Goal: Task Accomplishment & Management: Manage account settings

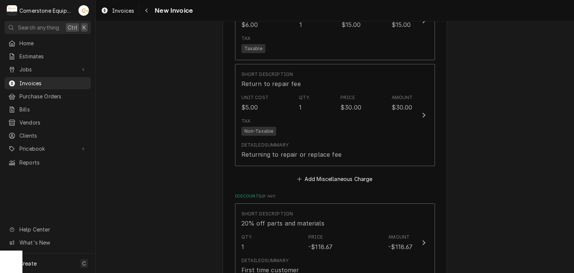
scroll to position [1643, 0]
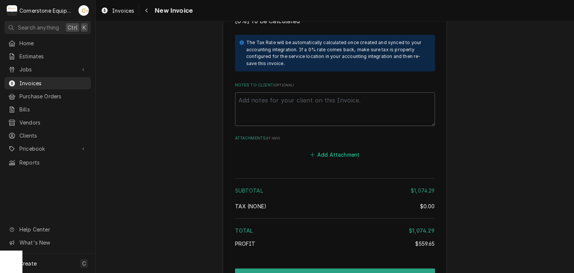
click at [342, 149] on button "Add Attachment" at bounding box center [335, 154] width 52 height 10
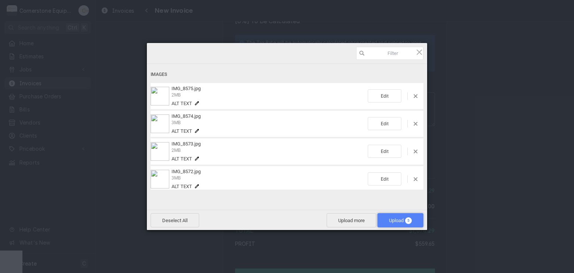
click at [406, 223] on span "Upload 5" at bounding box center [400, 220] width 23 height 6
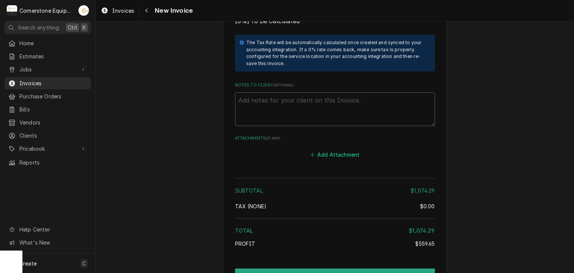
click at [320, 149] on button "Add Attachment" at bounding box center [335, 154] width 52 height 10
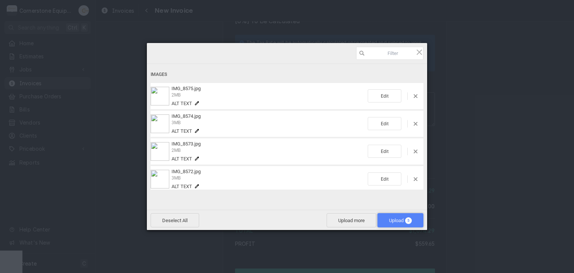
click at [394, 221] on span "Upload 5" at bounding box center [400, 220] width 23 height 6
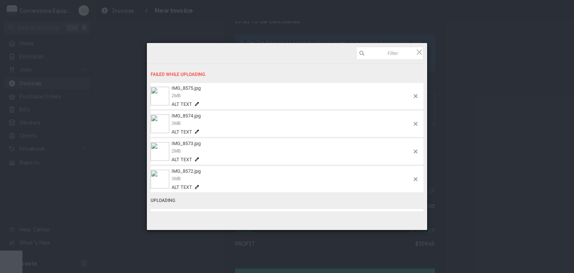
type textarea "x"
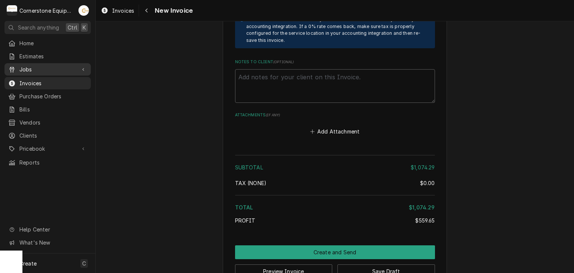
click at [31, 66] on span "Jobs" at bounding box center [47, 69] width 56 height 8
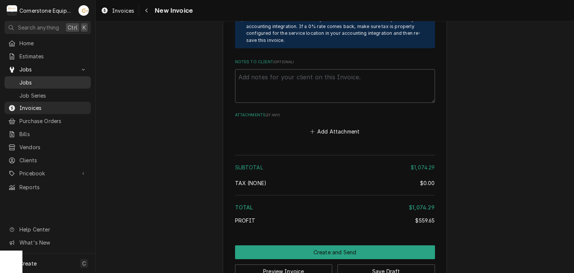
click at [31, 78] on span "Jobs" at bounding box center [53, 82] width 68 height 8
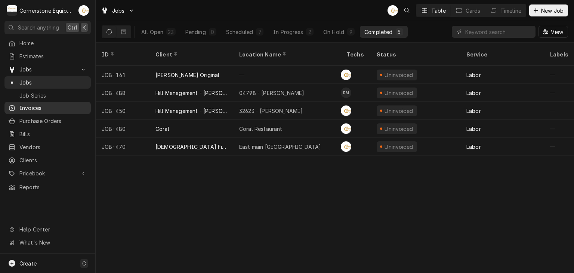
click at [27, 108] on span "Invoices" at bounding box center [53, 108] width 68 height 8
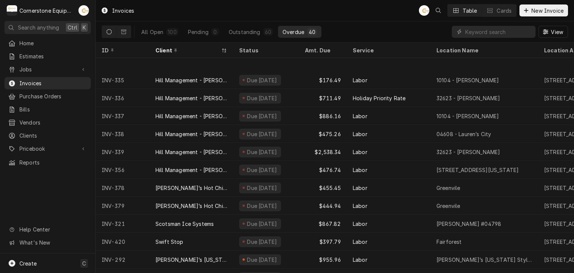
scroll to position [435, 0]
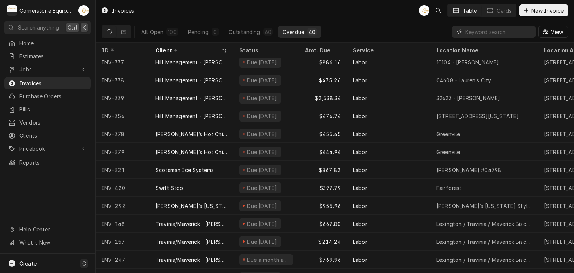
click at [468, 31] on input "Dynamic Content Wrapper" at bounding box center [498, 32] width 66 height 12
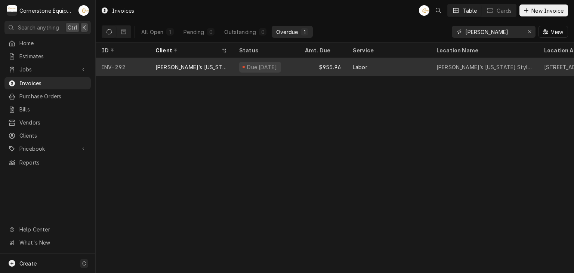
type input "tito"
click at [248, 67] on div "Due 2 months ago" at bounding box center [262, 67] width 32 height 8
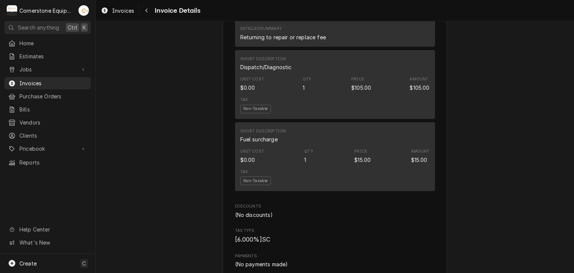
scroll to position [1708, 0]
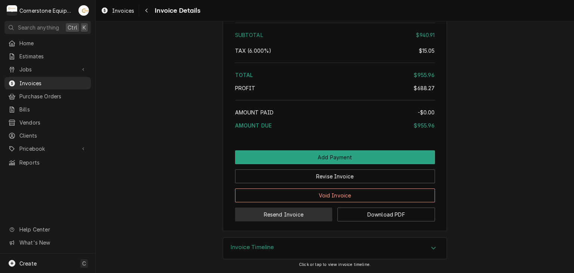
click at [295, 216] on button "Resend Invoice" at bounding box center [283, 214] width 97 height 14
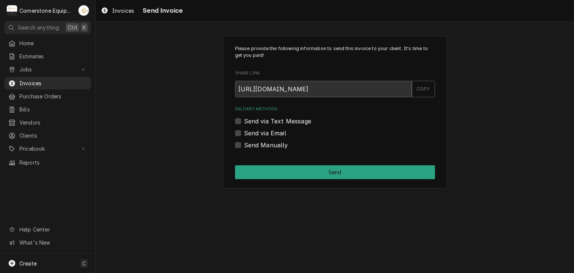
click at [261, 121] on label "Send via Text Message" at bounding box center [277, 121] width 67 height 9
click at [261, 121] on input "Send via Text Message" at bounding box center [344, 125] width 200 height 16
checkbox input "true"
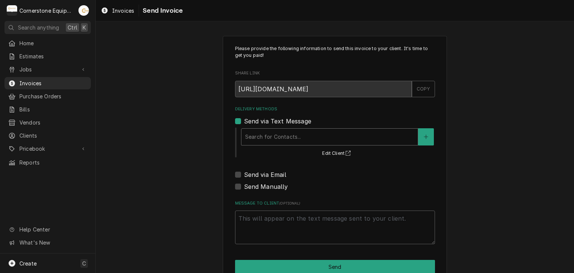
click at [261, 137] on div "Delivery Methods" at bounding box center [329, 136] width 169 height 13
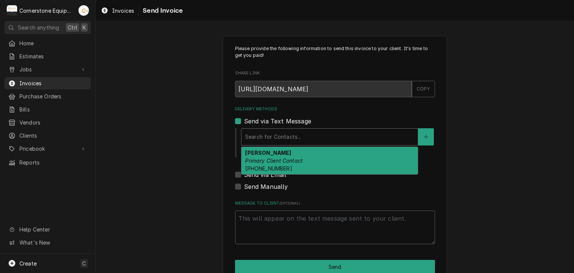
click at [262, 152] on div "Luca Primary Client Contact (434) 444-2658" at bounding box center [329, 160] width 176 height 27
type textarea "x"
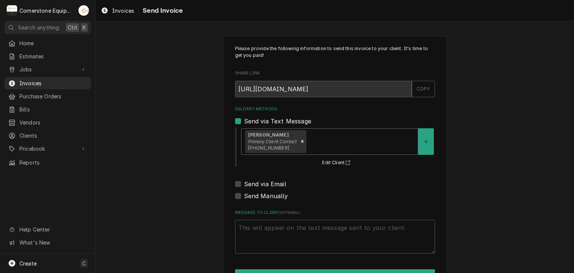
click at [261, 184] on label "Send via Email" at bounding box center [265, 183] width 42 height 9
click at [261, 184] on input "Send via Email" at bounding box center [344, 187] width 200 height 16
checkbox input "true"
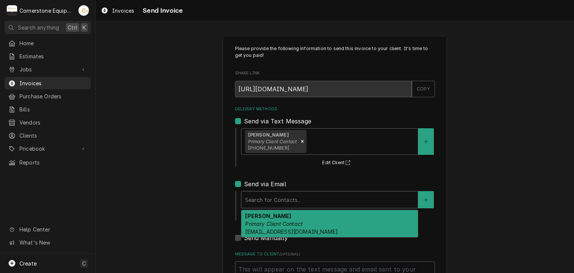
click at [259, 201] on div "Delivery Methods" at bounding box center [329, 199] width 169 height 13
click at [257, 217] on div "Luca Primary Client Contact lucadegiovanni02@gmail.com" at bounding box center [329, 223] width 176 height 27
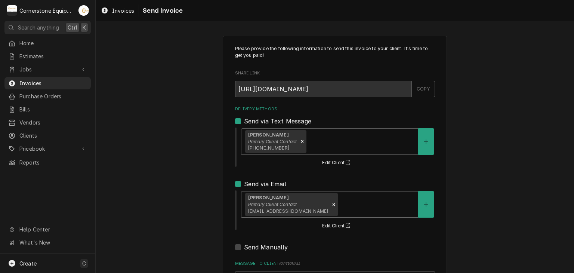
click at [186, 198] on div "Please provide the following information to send this invoice to your client. I…" at bounding box center [335, 189] width 478 height 320
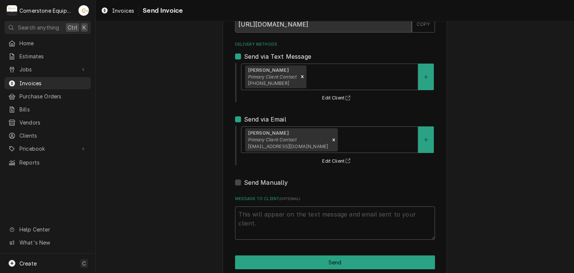
scroll to position [76, 0]
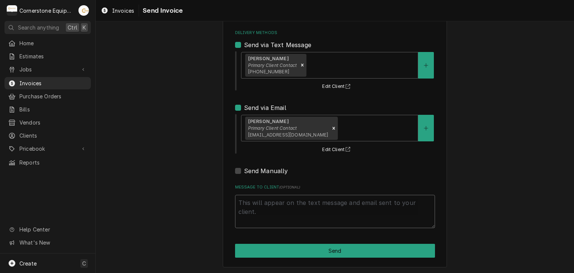
click at [263, 207] on textarea "Message to Client ( optional )" at bounding box center [335, 212] width 200 height 34
type textarea "x"
type textarea "T"
type textarea "x"
type textarea "Th"
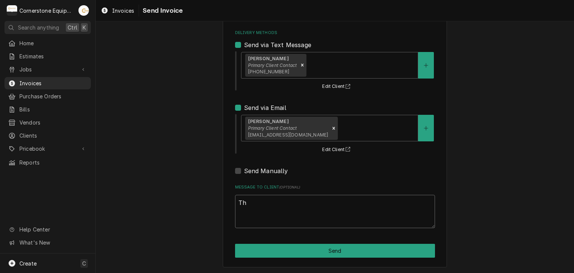
type textarea "x"
type textarea "Tha"
type textarea "x"
type textarea "Than"
type textarea "x"
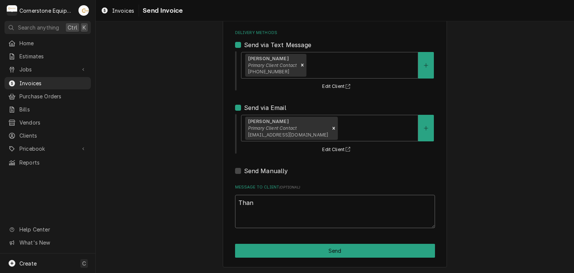
type textarea "Thank"
type textarea "x"
type textarea "Thank"
type textarea "x"
type textarea "Thank y"
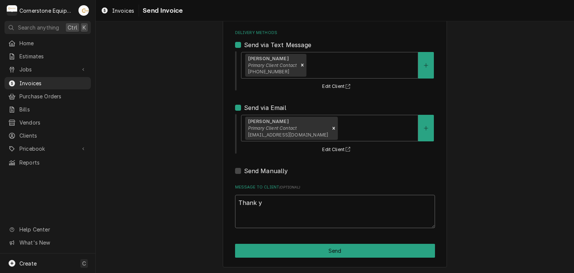
type textarea "x"
type textarea "Thank yo"
type textarea "x"
type textarea "Thank you"
type textarea "x"
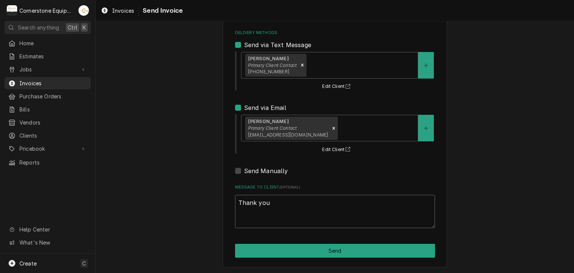
type textarea "Thank you"
type textarea "x"
type textarea "Thank you f"
type textarea "x"
type textarea "Thank you fo"
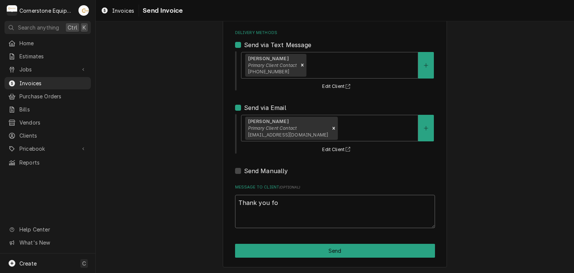
type textarea "x"
type textarea "Thank you for"
type textarea "x"
type textarea "Thank you for t"
type textarea "x"
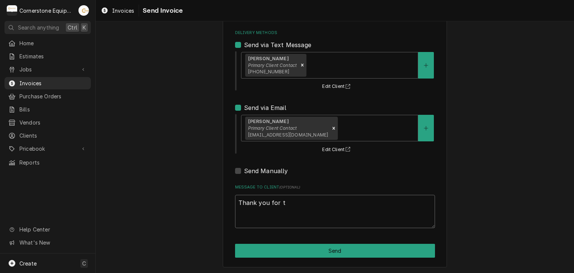
type textarea "Thank you for th"
type textarea "x"
type textarea "Thank you for the"
type textarea "x"
type textarea "Thank you for the"
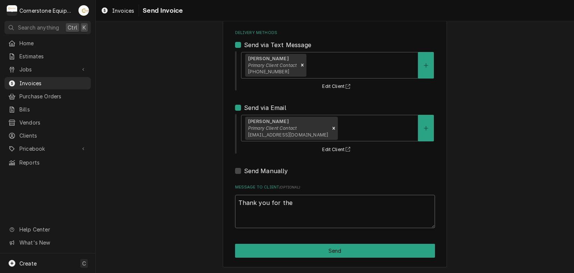
type textarea "x"
type textarea "Thank you for the o"
type textarea "x"
type textarea "Thank you for the op"
type textarea "x"
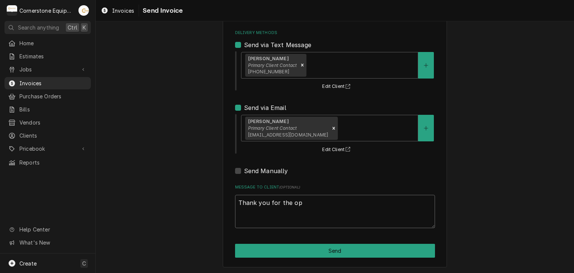
type textarea "Thank you for the opp"
type textarea "x"
type textarea "Thank you for the oppo"
type textarea "x"
type textarea "Thank you for the oppor"
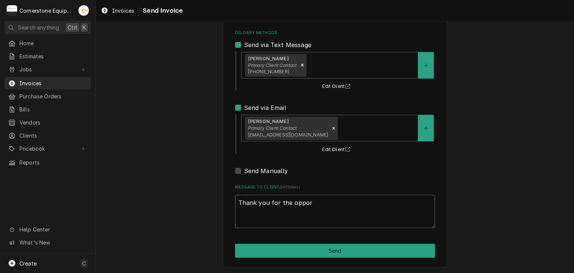
type textarea "x"
type textarea "Thank you for the opport"
type textarea "x"
type textarea "Thank you for the opportu"
type textarea "x"
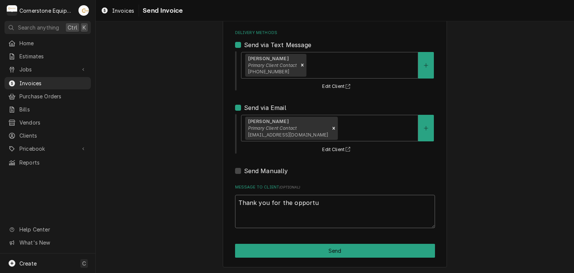
type textarea "Thank you for the opportun"
type textarea "x"
type textarea "Thank you for the opportuni"
type textarea "x"
type textarea "Thank you for the opportuniy"
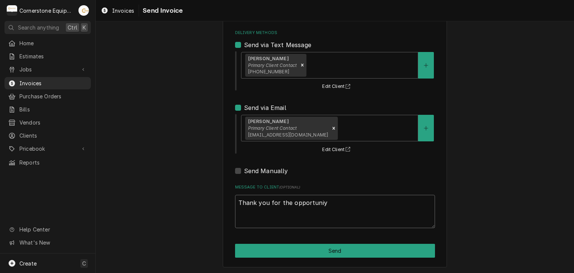
type textarea "x"
type textarea "Thank you for the opportuni"
type textarea "x"
type textarea "Thank you for the opportunit"
type textarea "x"
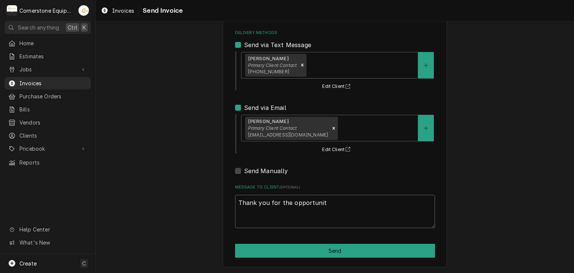
type textarea "Thank you for the opportunity"
type textarea "x"
type textarea "Thank you for the opportunity"
type textarea "x"
type textarea "Thank you for the opportunity t"
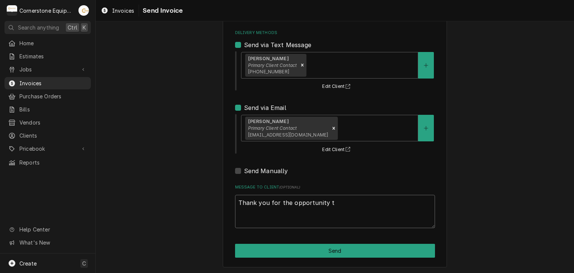
type textarea "x"
type textarea "Thank you for the opportunity to"
type textarea "x"
type textarea "Thank you for the opportunity to"
type textarea "x"
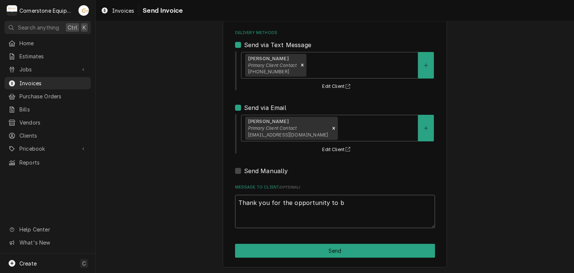
type textarea "Thank you for the opportunity to be"
type textarea "x"
type textarea "Thank you for the opportunity to be"
type textarea "x"
type textarea "Thank you for the opportunity to be o"
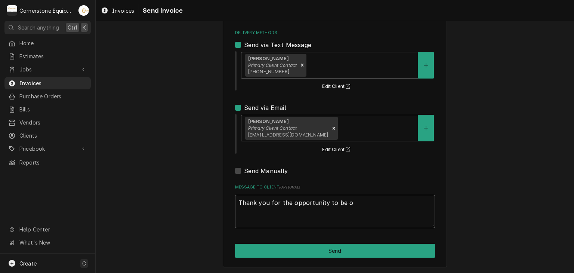
type textarea "x"
type textarea "Thank you for the opportunity to be of"
type textarea "x"
type textarea "Thank you for the opportunity to be of s"
type textarea "x"
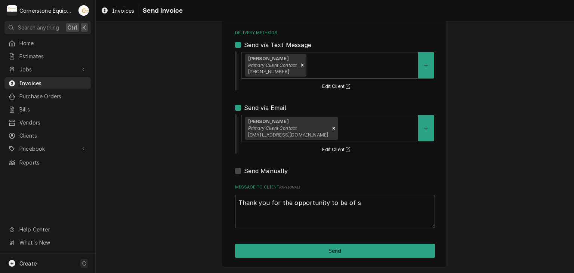
type textarea "Thank you for the opportunity to be of se"
type textarea "x"
type textarea "Thank you for the opportunity to be of see"
type textarea "x"
type textarea "Thank you for the opportunity to be of seer"
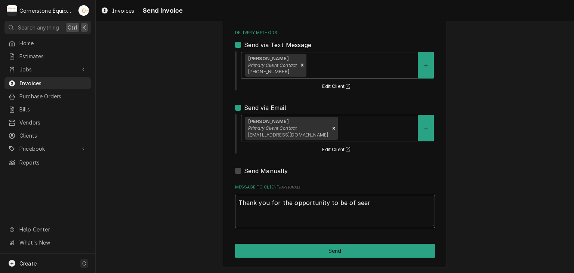
type textarea "x"
type textarea "Thank you for the opportunity to be of seervi"
type textarea "x"
type textarea "Thank you for the opportunity to be of seervic"
type textarea "x"
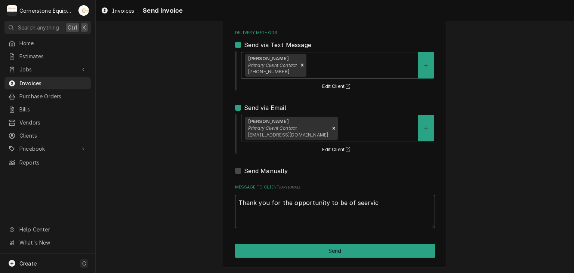
type textarea "Thank you for the opportunity to be of seervice"
type textarea "x"
type textarea "Thank you for the opportunity to be of seervice!"
type textarea "x"
type textarea "Thank you for the opportunity to be of service!"
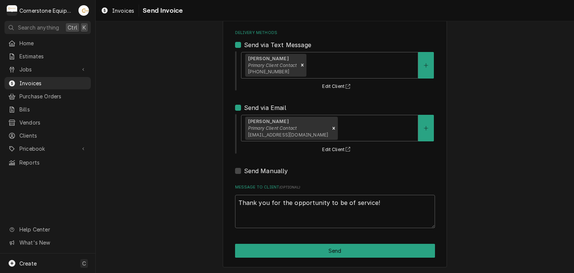
click at [208, 207] on div "Please provide the following information to send this invoice to your client. I…" at bounding box center [335, 113] width 478 height 320
click at [35, 81] on span "Invoices" at bounding box center [53, 83] width 68 height 8
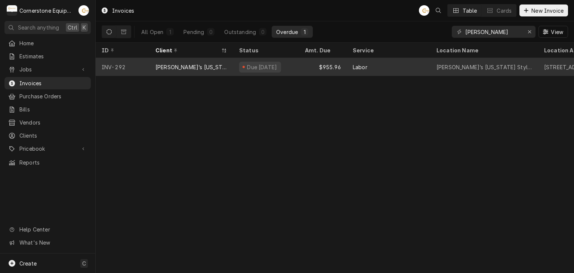
click at [257, 68] on div "Due [DATE]" at bounding box center [262, 67] width 32 height 8
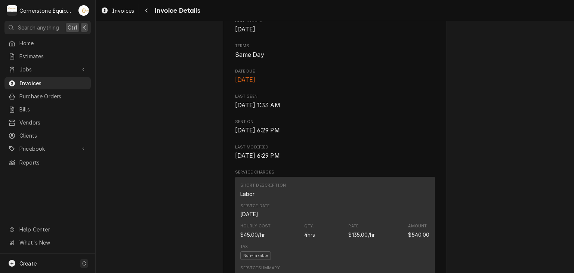
scroll to position [149, 0]
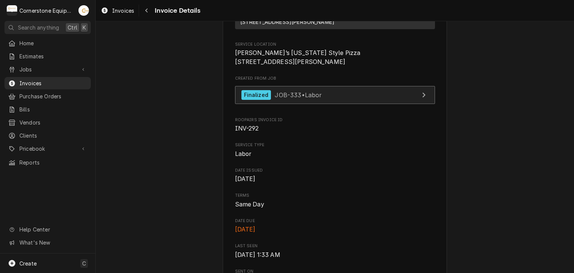
click at [313, 98] on span "JOB-333 • Labor" at bounding box center [298, 94] width 47 height 7
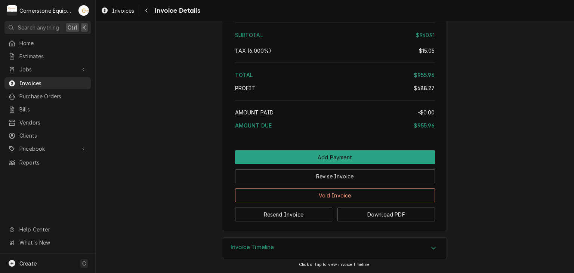
scroll to position [1708, 0]
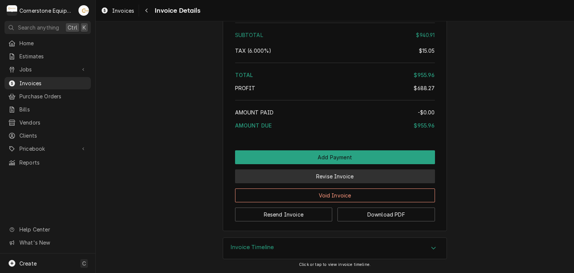
click at [341, 174] on button "Revise Invoice" at bounding box center [335, 176] width 200 height 14
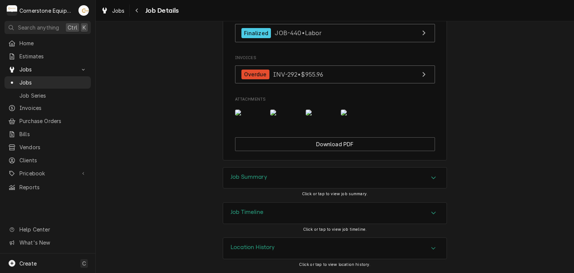
scroll to position [620, 0]
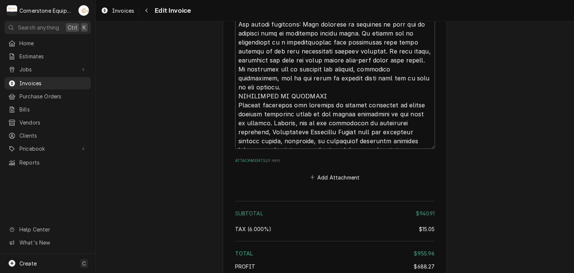
scroll to position [1888, 0]
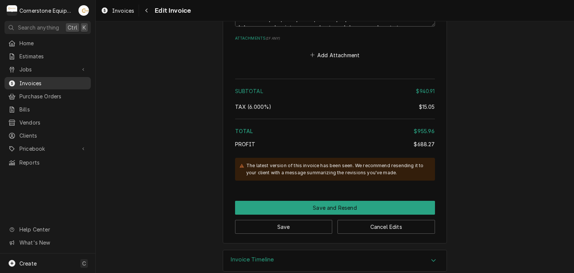
click at [29, 79] on span "Invoices" at bounding box center [53, 83] width 68 height 8
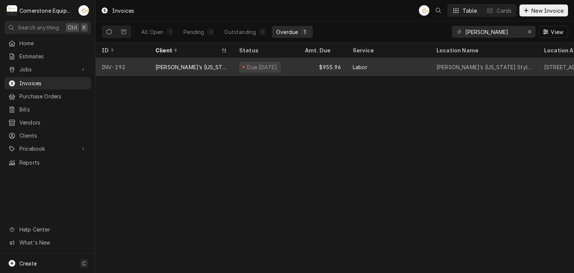
click at [234, 65] on div "Due [DATE]" at bounding box center [266, 67] width 66 height 18
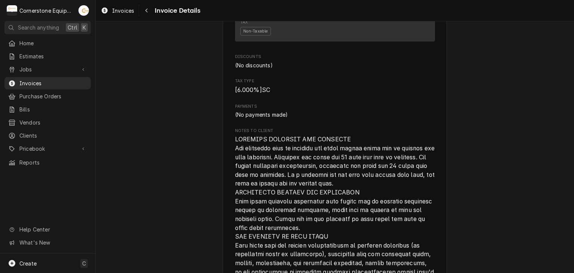
scroll to position [1708, 0]
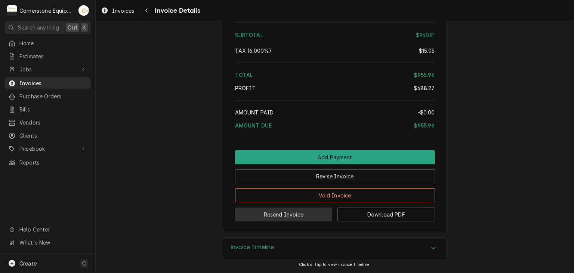
click at [288, 216] on button "Resend Invoice" at bounding box center [283, 214] width 97 height 14
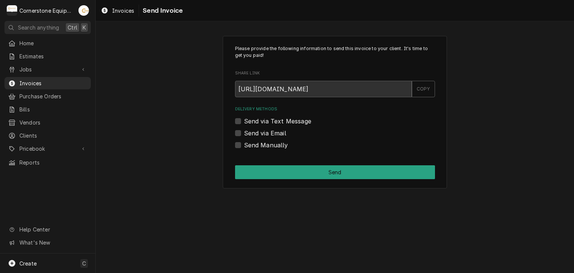
click at [251, 118] on label "Send via Text Message" at bounding box center [277, 121] width 67 height 9
click at [251, 118] on input "Send via Text Message" at bounding box center [344, 125] width 200 height 16
checkbox input "true"
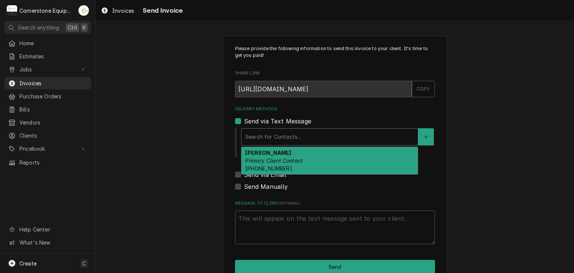
click at [253, 138] on div "Delivery Methods" at bounding box center [329, 136] width 169 height 13
click at [262, 163] on div "Luca Primary Client Contact (434) 444-2658" at bounding box center [329, 160] width 176 height 27
type textarea "x"
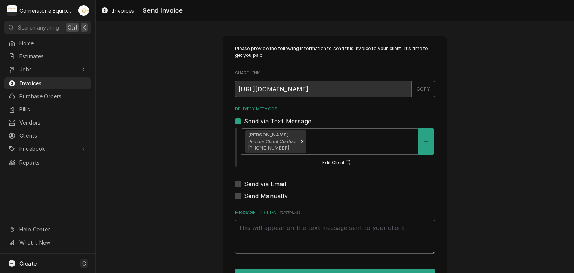
click at [258, 180] on label "Send via Email" at bounding box center [265, 183] width 42 height 9
click at [258, 180] on input "Send via Email" at bounding box center [344, 187] width 200 height 16
checkbox input "true"
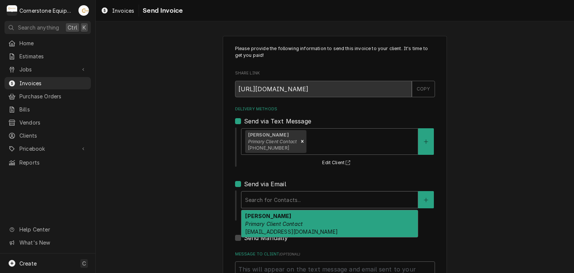
click at [262, 199] on div "Delivery Methods" at bounding box center [329, 199] width 169 height 13
click at [266, 213] on div "Luca Primary Client Contact lucadegiovanni02@gmail.com" at bounding box center [329, 223] width 176 height 27
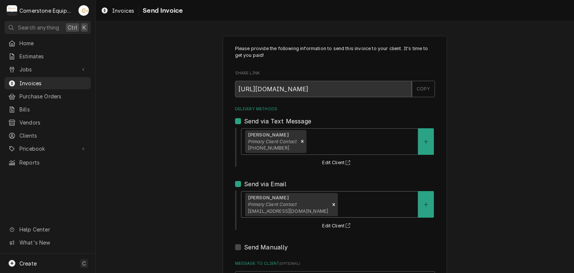
click at [208, 196] on div "Please provide the following information to send this invoice to your client. I…" at bounding box center [335, 189] width 478 height 320
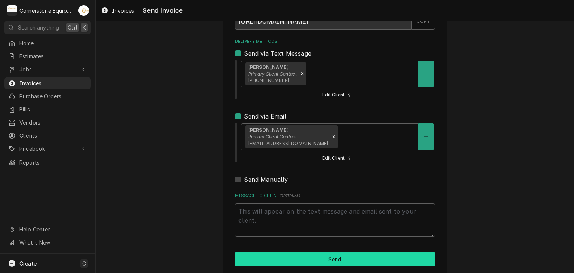
scroll to position [76, 0]
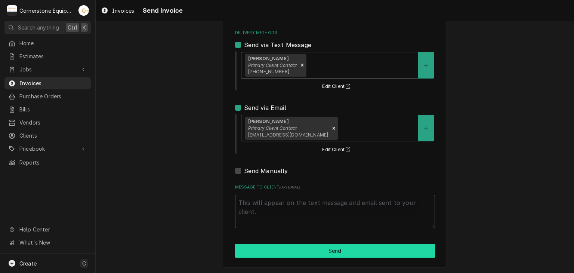
click at [348, 252] on button "Send" at bounding box center [335, 251] width 200 height 14
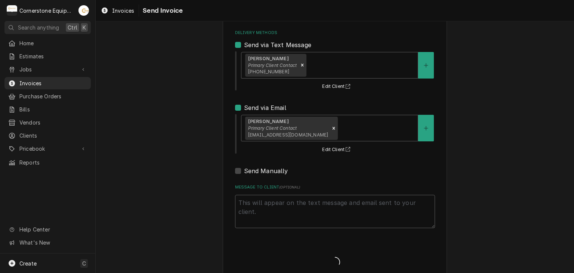
type textarea "x"
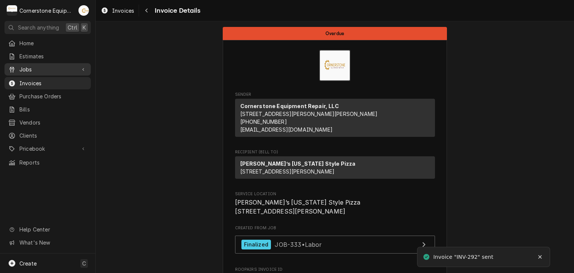
click at [44, 65] on span "Jobs" at bounding box center [47, 69] width 56 height 8
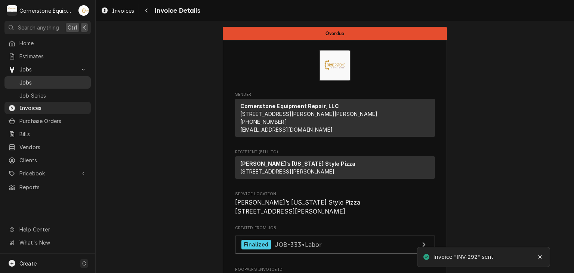
click at [45, 78] on span "Jobs" at bounding box center [53, 82] width 68 height 8
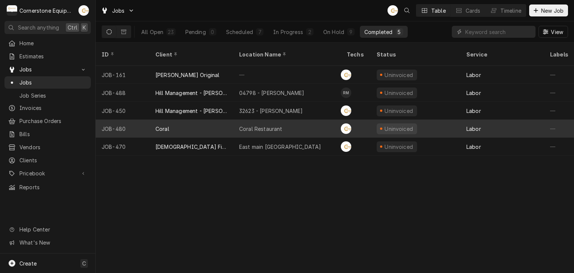
click at [223, 121] on div "Coral" at bounding box center [191, 129] width 84 height 18
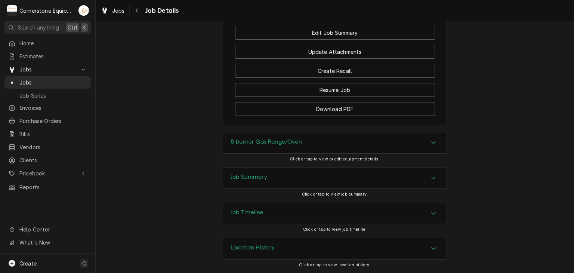
scroll to position [575, 0]
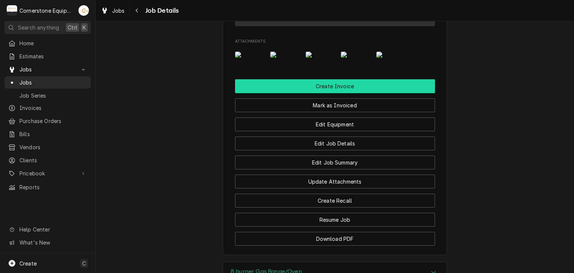
click at [320, 93] on button "Create Invoice" at bounding box center [335, 86] width 200 height 14
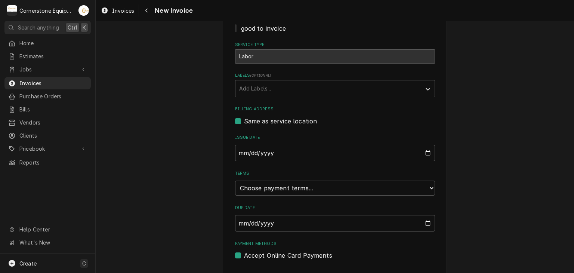
scroll to position [206, 0]
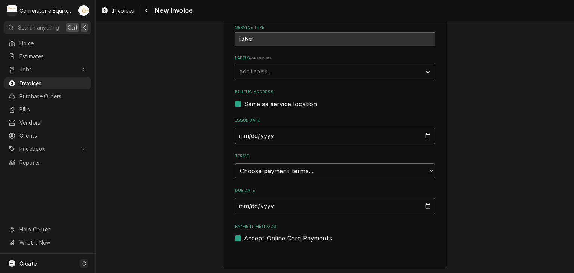
click at [277, 175] on select "Choose payment terms... Same Day Net 7 Net 14 Net 21 Net 30 Net 45 Net 60 Net 90" at bounding box center [335, 170] width 200 height 15
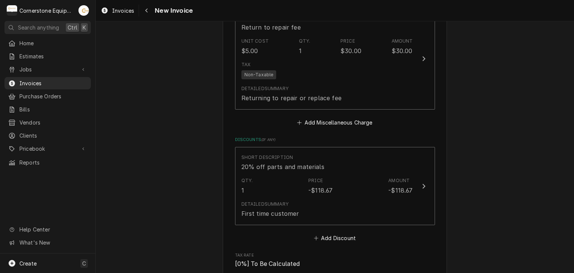
scroll to position [1550, 0]
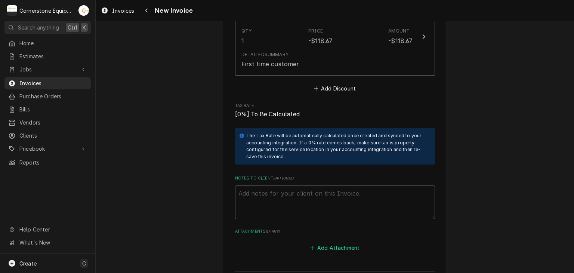
click at [348, 242] on button "Add Attachment" at bounding box center [335, 247] width 52 height 10
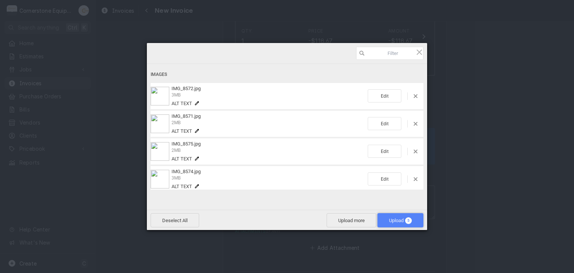
click at [391, 218] on span "Upload 5" at bounding box center [400, 220] width 23 height 6
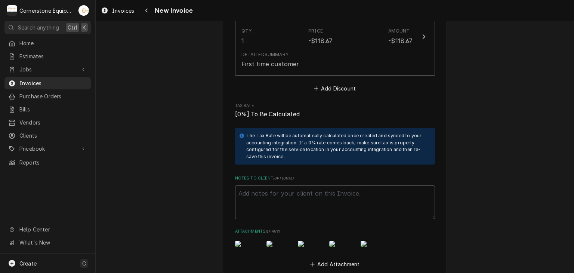
click at [267, 185] on textarea "Notes to Client ( optional )" at bounding box center [335, 202] width 200 height 34
paste textarea "INVOICE APPROVAL AND PAYMENT TERMS All invoices are due upon receipt unless oth…"
type textarea "x"
type textarea "INVOICE APPROVAL AND PAYMENT TERMS All invoices are due upon receipt unless oth…"
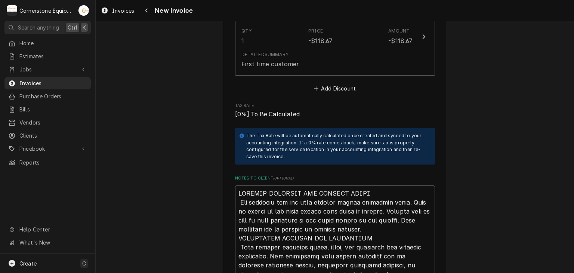
scroll to position [1798, 0]
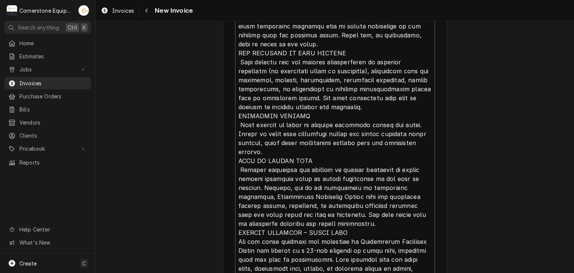
type textarea "x"
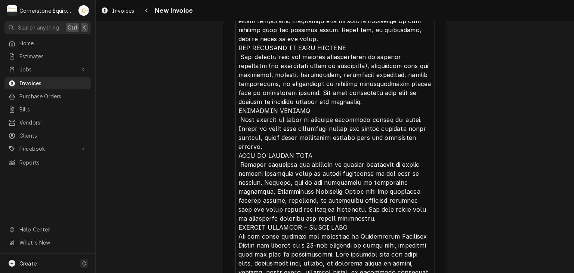
scroll to position [0, 0]
type textarea "INVOICE APPROVAL AND PAYMENT TERMS All invoices are due upon receipt unless oth…"
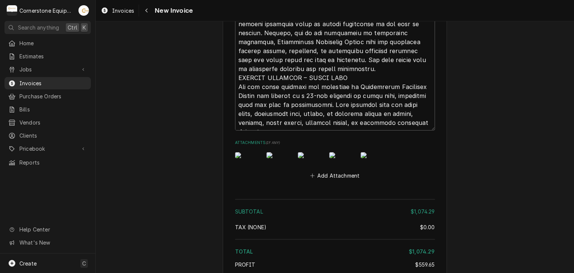
scroll to position [2026, 0]
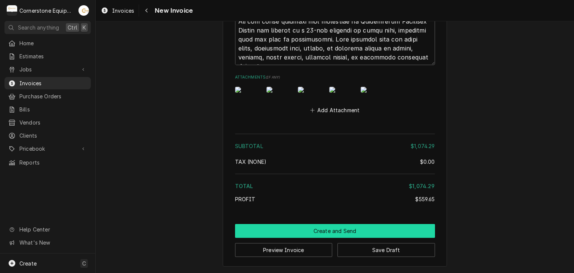
click at [338, 235] on button "Create and Send" at bounding box center [335, 231] width 200 height 14
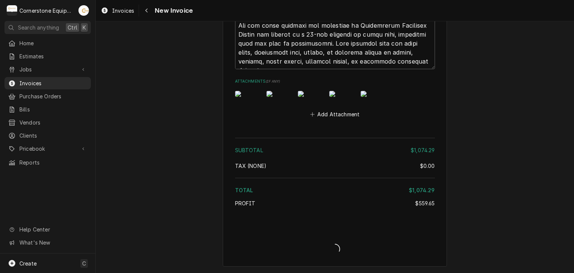
scroll to position [2022, 0]
type textarea "x"
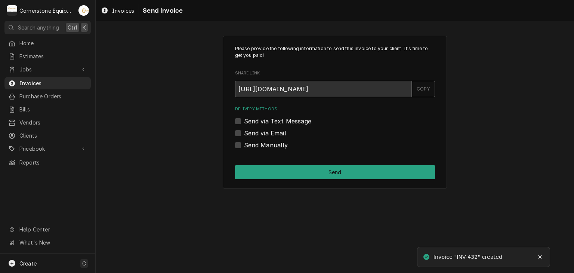
click at [259, 121] on label "Send via Text Message" at bounding box center [277, 121] width 67 height 9
click at [259, 121] on input "Send via Text Message" at bounding box center [344, 125] width 200 height 16
checkbox input "true"
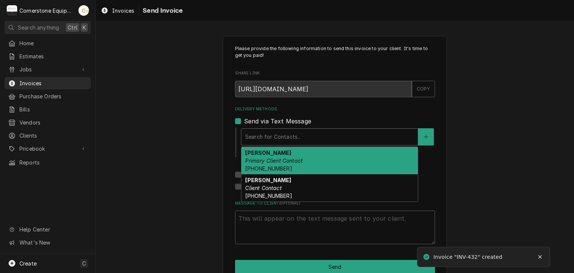
click at [257, 134] on div "Delivery Methods" at bounding box center [329, 136] width 169 height 13
click at [262, 158] on em "Primary Client Contact" at bounding box center [274, 160] width 58 height 6
type textarea "x"
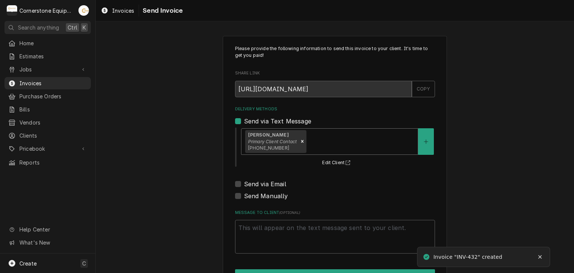
click at [255, 182] on label "Send via Email" at bounding box center [265, 183] width 42 height 9
click at [255, 182] on input "Send via Email" at bounding box center [344, 187] width 200 height 16
checkbox input "true"
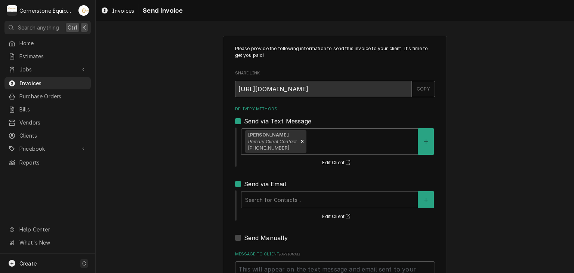
click at [257, 195] on div "Delivery Methods" at bounding box center [329, 199] width 169 height 13
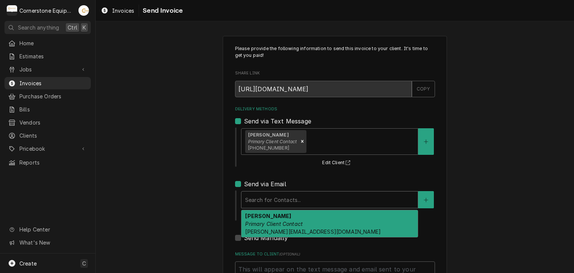
click at [260, 220] on em "Primary Client Contact" at bounding box center [274, 223] width 58 height 6
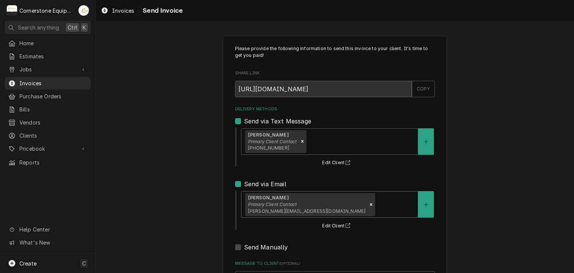
click at [139, 193] on div "Please provide the following information to send this invoice to your client. I…" at bounding box center [335, 189] width 478 height 320
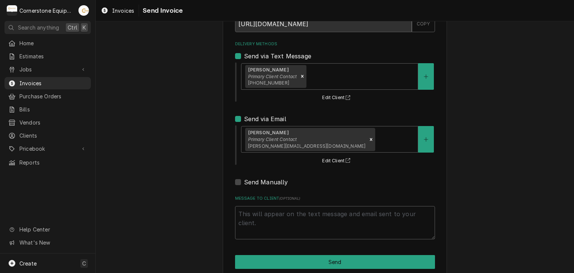
scroll to position [76, 0]
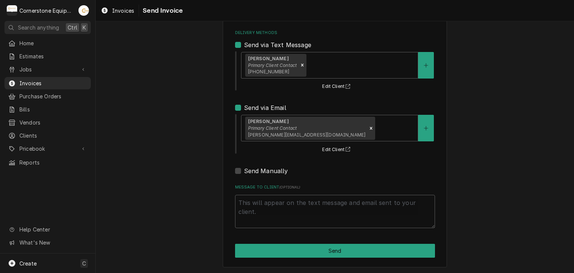
drag, startPoint x: 292, startPoint y: 229, endPoint x: 290, endPoint y: 223, distance: 6.0
click at [292, 229] on div "Please provide the following information to send this invoice to your client. I…" at bounding box center [335, 113] width 224 height 307
click at [288, 214] on textarea "Message to Client ( optional )" at bounding box center [335, 212] width 200 height 34
type textarea "x"
type textarea "T"
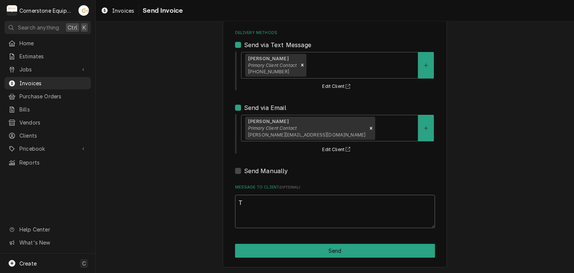
type textarea "x"
type textarea "Th"
type textarea "x"
type textarea "Tha"
type textarea "x"
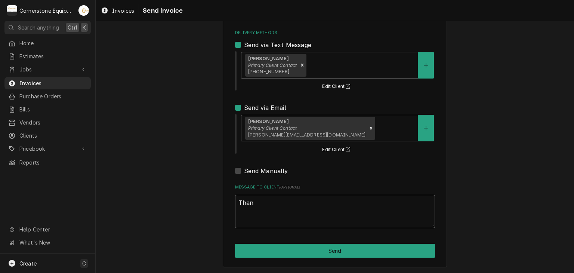
type textarea "Thank"
type textarea "x"
type textarea "Thank"
type textarea "x"
type textarea "Thank y"
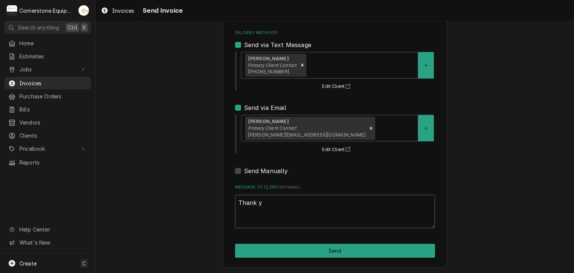
type textarea "x"
type textarea "Thank yo"
type textarea "x"
type textarea "Thank you"
type textarea "x"
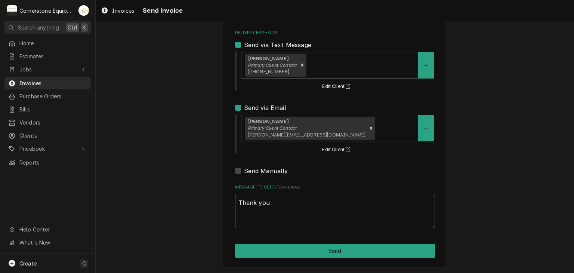
type textarea "Thank you f"
type textarea "x"
type textarea "Thank you fo"
type textarea "x"
type textarea "Thank you for"
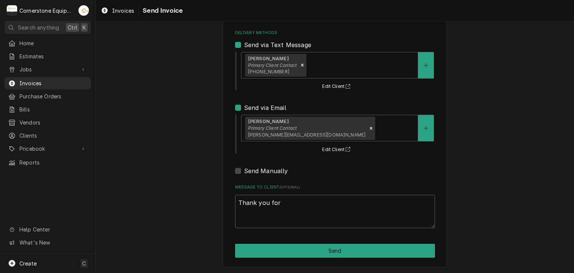
type textarea "x"
type textarea "Thank you for"
type textarea "x"
type textarea "Thank you for t"
type textarea "x"
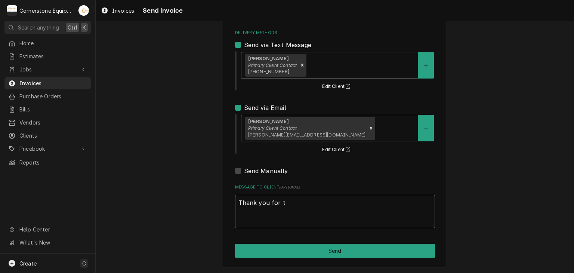
type textarea "Thank you for th"
type textarea "x"
type textarea "Thank you for the"
type textarea "x"
type textarea "Thank you for the"
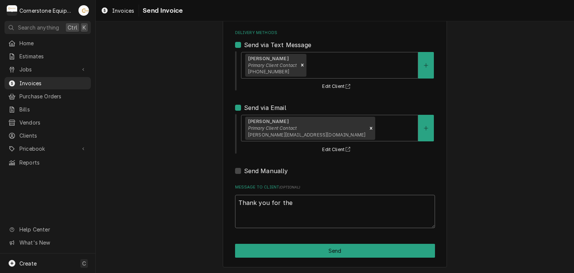
type textarea "x"
type textarea "Thank you for the o"
type textarea "x"
type textarea "Thank you for the op"
type textarea "x"
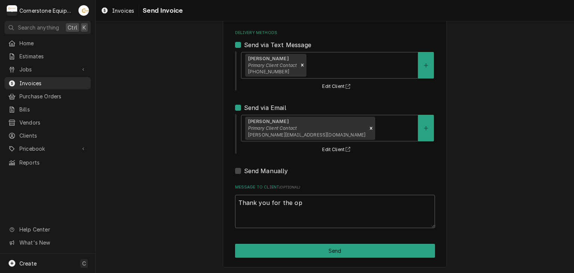
type textarea "Thank you for the opp"
type textarea "x"
type textarea "Thank you for the oppo"
type textarea "x"
type textarea "Thank you for the oppor"
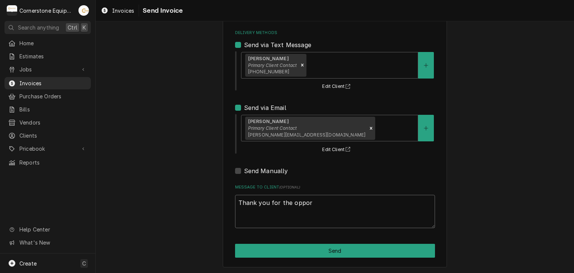
type textarea "x"
type textarea "Thank you for the opport"
type textarea "x"
type textarea "Thank you for the opportu"
type textarea "x"
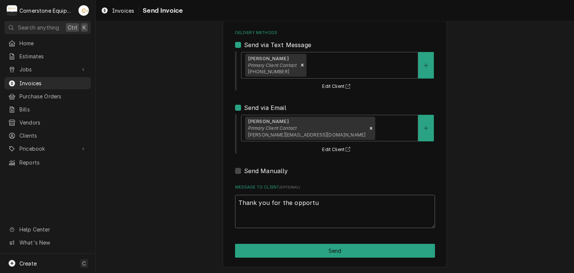
type textarea "Thank you for the opportun"
type textarea "x"
type textarea "Thank you for the opportuni"
type textarea "x"
type textarea "Thank you for the opportunit"
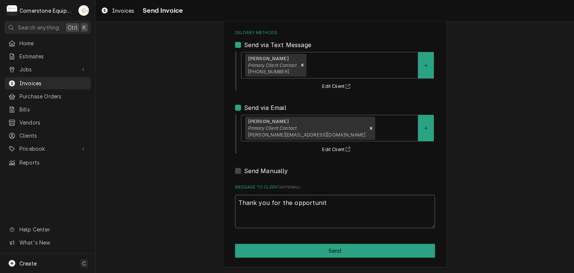
type textarea "x"
type textarea "Thank you for the opportunity"
type textarea "x"
type textarea "Thank you for the opportunity"
type textarea "x"
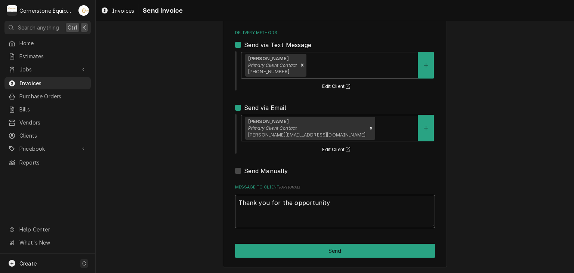
type textarea "Thank you for the opportunity t"
type textarea "x"
type textarea "Thank you for the opportunity to"
type textarea "x"
type textarea "Thank you for the opportunity to"
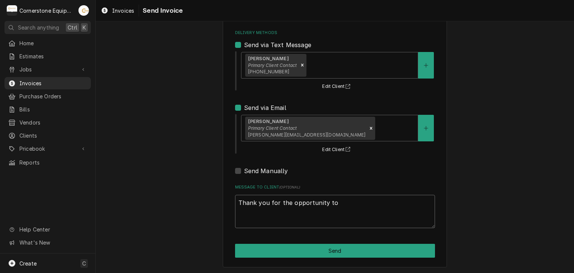
type textarea "x"
type textarea "Thank you for the opportunity to b"
type textarea "x"
type textarea "Thank you for the opportunity to be"
type textarea "x"
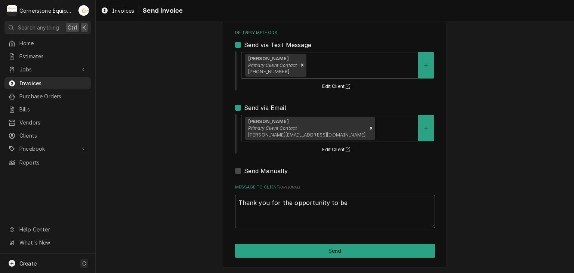
type textarea "Thank you for the opportunity to be"
type textarea "x"
type textarea "Thank you for the opportunity to be o"
type textarea "x"
type textarea "Thank you for the opportunity to be of"
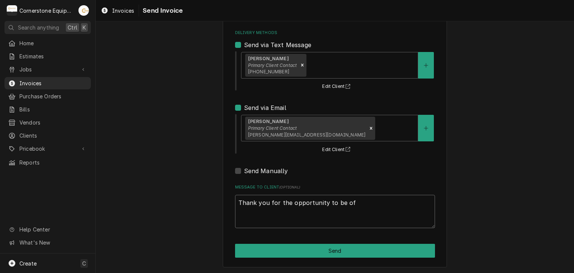
type textarea "x"
type textarea "Thank you for the opportunity to be of"
type textarea "x"
type textarea "Thank you for the opportunity to be of s"
type textarea "x"
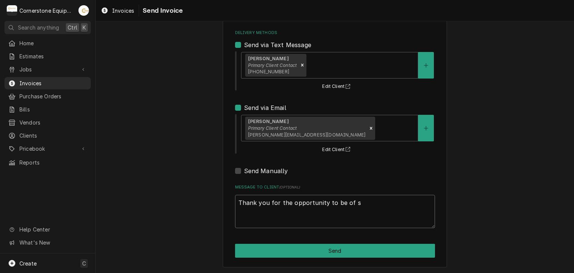
type textarea "Thank you for the opportunity to be of se"
type textarea "x"
type textarea "Thank you for the opportunity to be of ser"
type textarea "x"
type textarea "Thank you for the opportunity to be of serv"
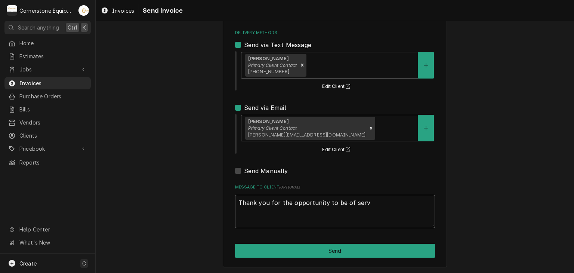
type textarea "x"
type textarea "Thank you for the opportunity to be of servic"
type textarea "x"
type textarea "Thank you for the opportunity to be of service"
type textarea "x"
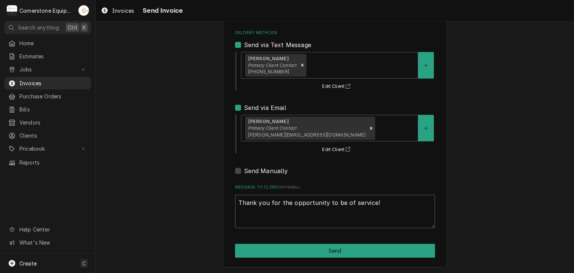
click at [289, 214] on textarea "Thank you for the opportunity to be of service!" at bounding box center [335, 212] width 200 height 34
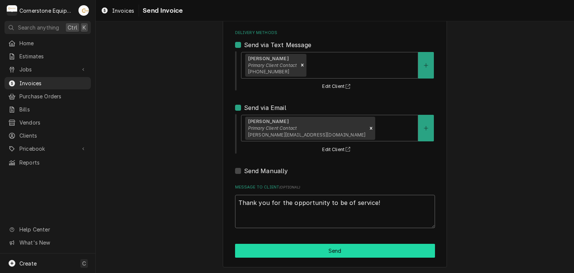
type textarea "Thank you for the opportunity to be of service!"
click at [306, 249] on button "Send" at bounding box center [335, 251] width 200 height 14
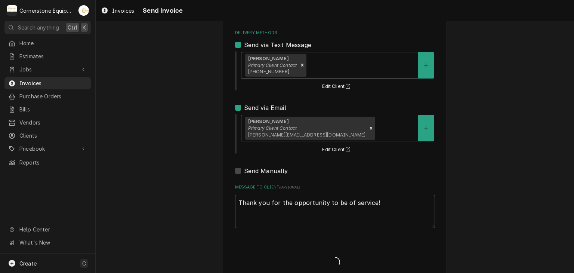
type textarea "x"
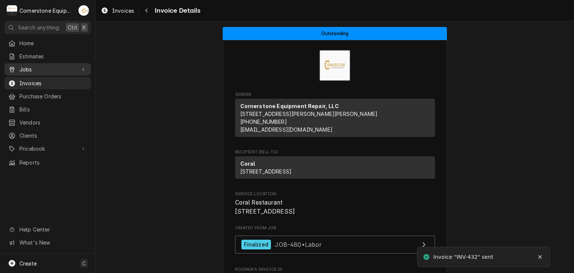
click at [44, 69] on span "Jobs" at bounding box center [47, 69] width 56 height 8
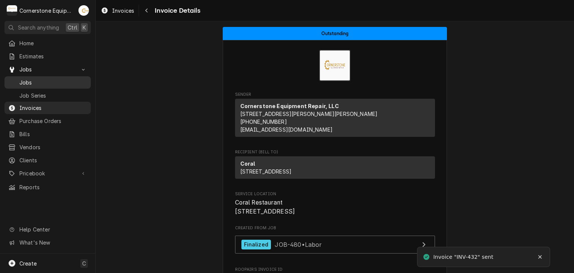
click at [42, 79] on span "Jobs" at bounding box center [53, 82] width 68 height 8
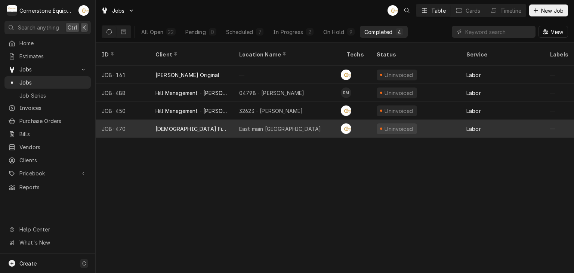
click at [286, 125] on div "East main [GEOGRAPHIC_DATA]" at bounding box center [280, 129] width 82 height 8
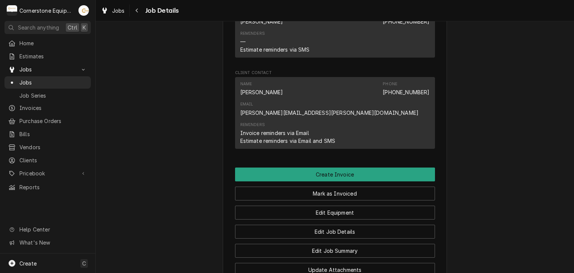
scroll to position [543, 0]
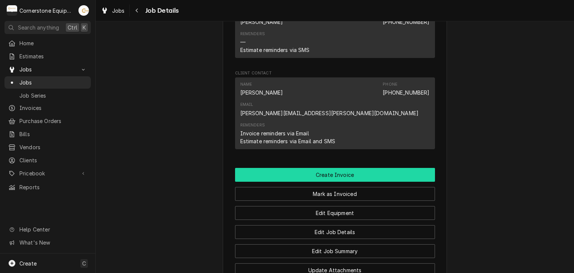
click at [320, 168] on button "Create Invoice" at bounding box center [335, 175] width 200 height 14
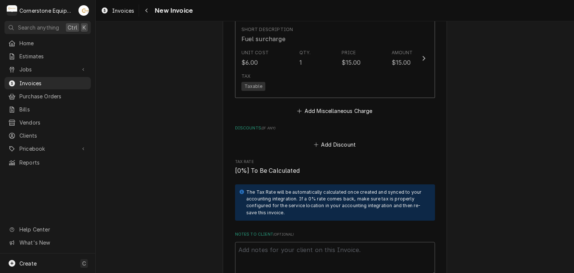
scroll to position [1793, 0]
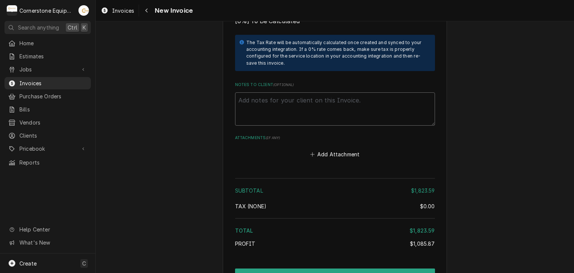
click at [291, 99] on textarea "Notes to Client ( optional )" at bounding box center [335, 109] width 200 height 34
paste textarea "INVOICE APPROVAL AND PAYMENT TERMS All invoices are due upon receipt unless oth…"
type textarea "x"
type textarea "INVOICE APPROVAL AND PAYMENT TERMS All invoices are due upon receipt unless oth…"
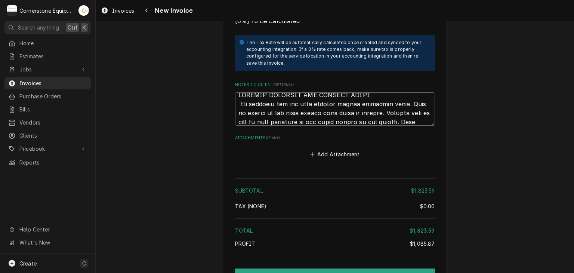
scroll to position [1956, 0]
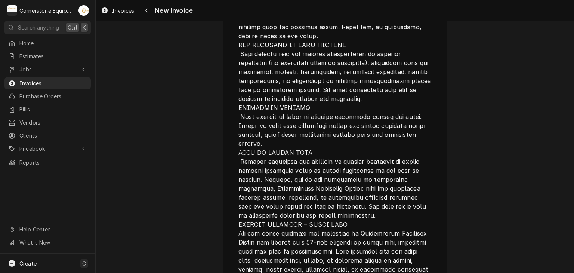
type textarea "x"
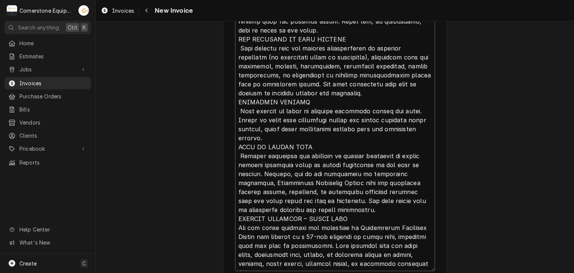
type textarea "INVOICE APPROVAL AND PAYMENT TERMS All invoices are due upon receipt unless oth…"
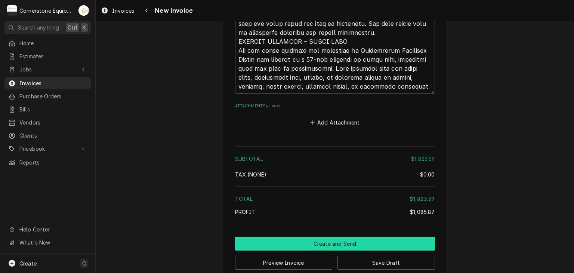
click at [333, 236] on button "Create and Send" at bounding box center [335, 243] width 200 height 14
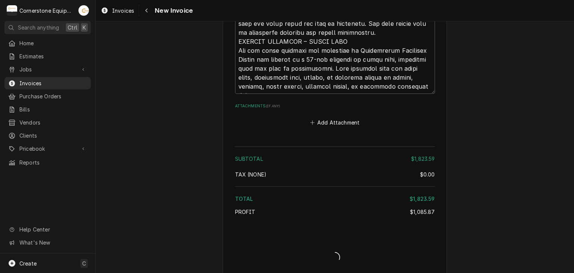
scroll to position [2135, 0]
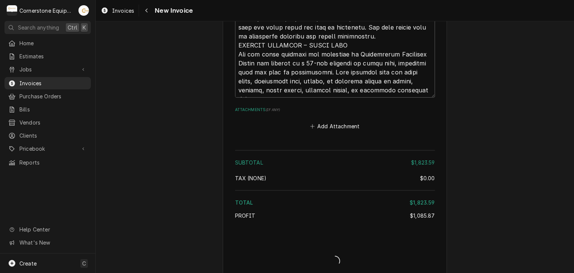
type textarea "x"
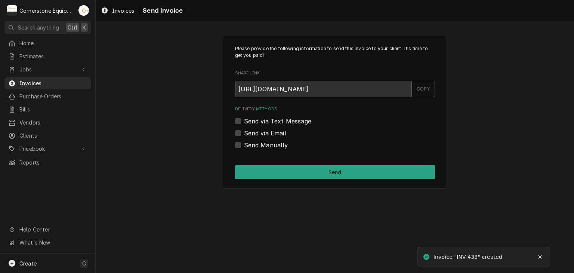
click at [266, 145] on label "Send Manually" at bounding box center [266, 144] width 44 height 9
click at [266, 145] on input "Send Manually" at bounding box center [344, 148] width 200 height 16
checkbox input "true"
click at [269, 148] on label "Send Manually" at bounding box center [266, 144] width 44 height 9
click at [269, 148] on input "Send Manually" at bounding box center [344, 148] width 200 height 16
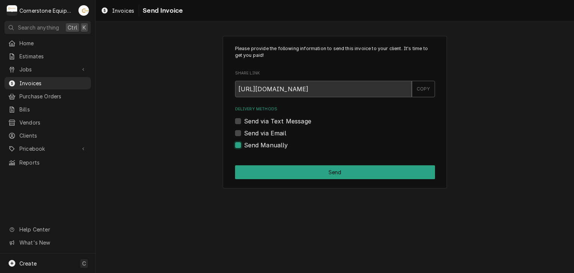
checkbox input "true"
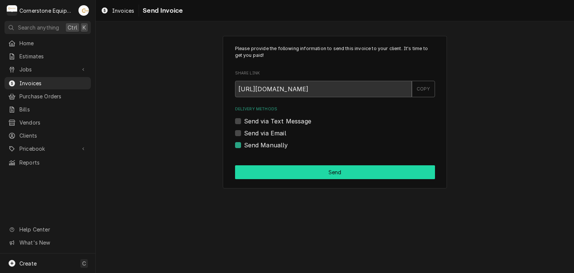
click at [284, 175] on button "Send" at bounding box center [335, 172] width 200 height 14
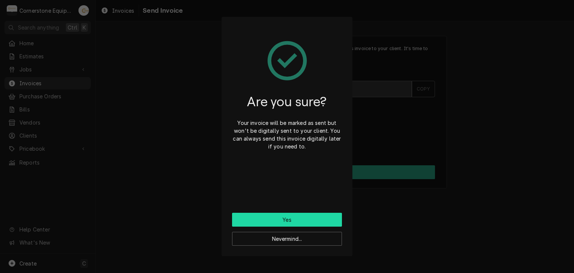
click at [284, 222] on button "Yes" at bounding box center [287, 220] width 110 height 14
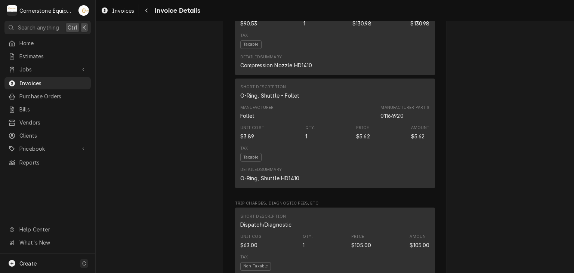
scroll to position [1929, 0]
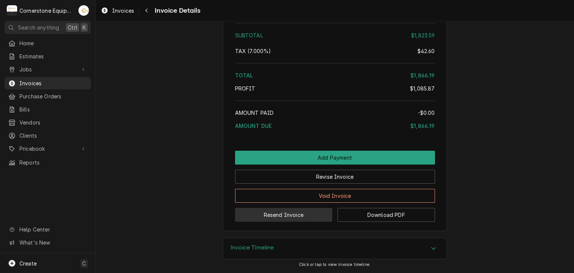
click at [284, 217] on button "Resend Invoice" at bounding box center [283, 215] width 97 height 14
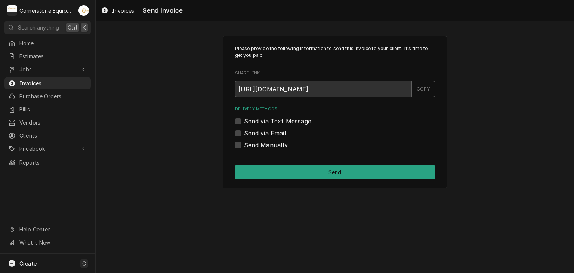
click at [254, 119] on label "Send via Text Message" at bounding box center [277, 121] width 67 height 9
click at [254, 119] on input "Send via Text Message" at bounding box center [344, 125] width 200 height 16
checkbox input "true"
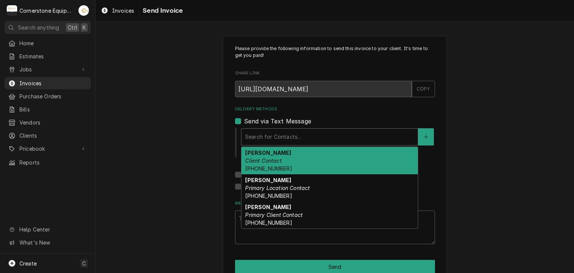
click at [254, 136] on div "Delivery Methods" at bounding box center [329, 136] width 169 height 13
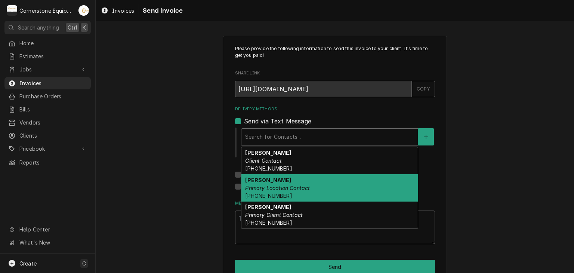
click at [276, 185] on em "Primary Location Contact" at bounding box center [277, 188] width 65 height 6
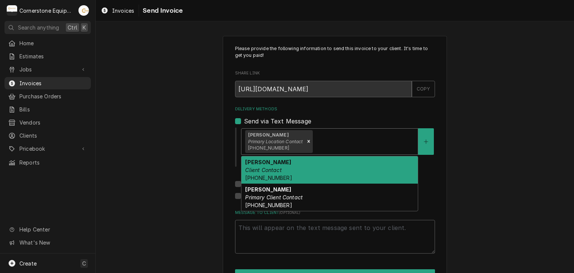
click at [326, 143] on div "Delivery Methods" at bounding box center [364, 140] width 100 height 13
click at [284, 169] on div "Laurie Campbell Client Contact (864) 804-9654" at bounding box center [329, 169] width 176 height 27
type textarea "x"
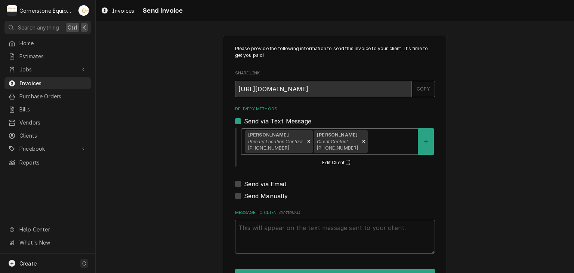
click at [274, 182] on label "Send via Email" at bounding box center [265, 183] width 42 height 9
click at [274, 182] on input "Send via Email" at bounding box center [344, 187] width 200 height 16
checkbox input "true"
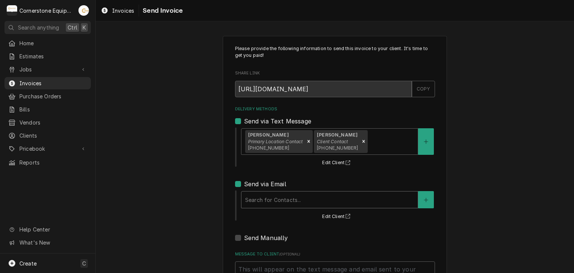
click at [269, 195] on div "Delivery Methods" at bounding box center [329, 199] width 169 height 13
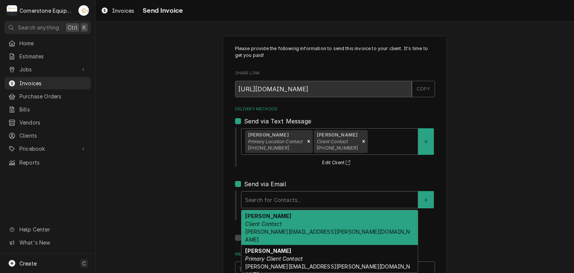
drag, startPoint x: 263, startPoint y: 216, endPoint x: 229, endPoint y: 207, distance: 35.2
click at [262, 216] on strong "Laurie Campbell" at bounding box center [268, 216] width 46 height 6
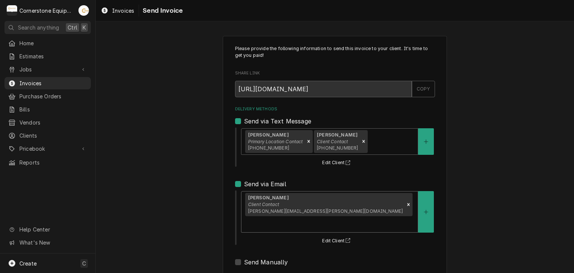
click at [208, 201] on div "Please provide the following information to send this invoice to your client. I…" at bounding box center [335, 196] width 478 height 335
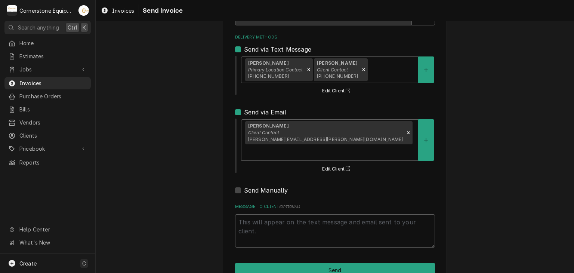
scroll to position [76, 0]
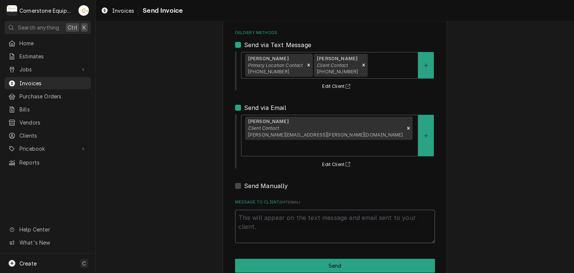
click at [286, 214] on textarea "Message to Client ( optional )" at bounding box center [335, 227] width 200 height 34
type textarea "x"
type textarea "T"
type textarea "x"
type textarea "Th"
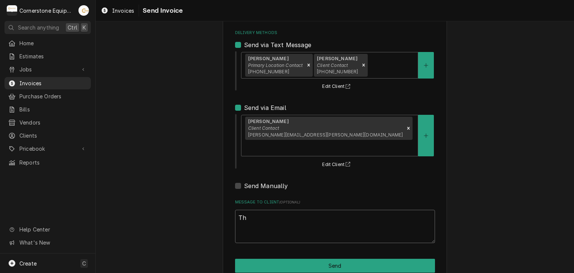
type textarea "x"
type textarea "Tha"
type textarea "x"
type textarea "Than"
type textarea "x"
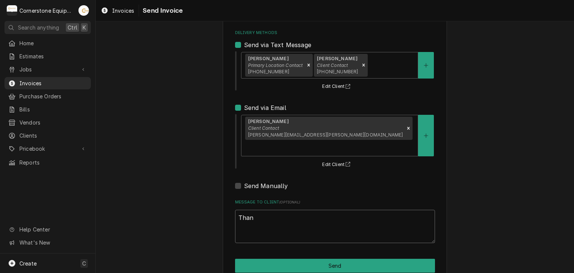
type textarea "Thank"
type textarea "x"
type textarea "Thank"
type textarea "x"
type textarea "Thank y"
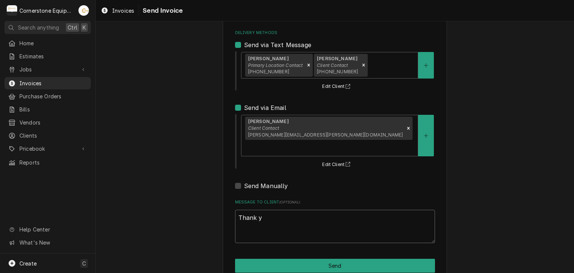
type textarea "x"
type textarea "Thank yo"
type textarea "x"
type textarea "Thank you"
type textarea "x"
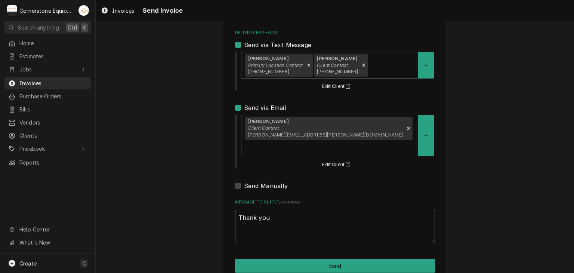
type textarea "Thank you"
type textarea "x"
type textarea "Thank you fo"
type textarea "x"
type textarea "Thank you for"
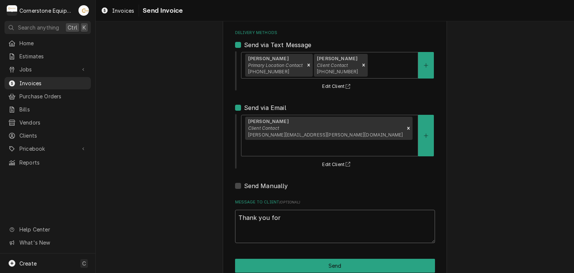
type textarea "x"
type textarea "Thank you for t"
type textarea "x"
type textarea "Thank you for th"
type textarea "x"
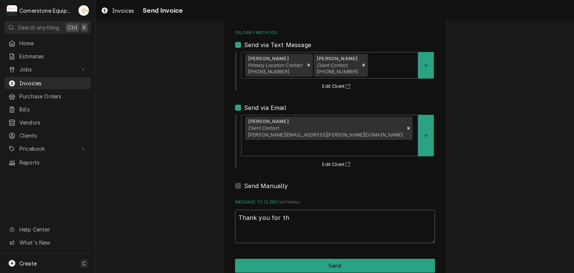
type textarea "Thank you for the"
type textarea "x"
type textarea "Thank you for the"
type textarea "x"
type textarea "Thank you for the o"
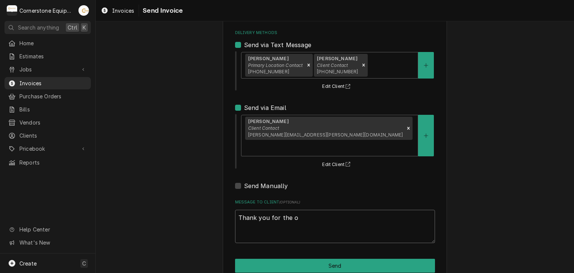
type textarea "x"
type textarea "Thank you for the op"
type textarea "x"
type textarea "Thank you for the opo"
type textarea "x"
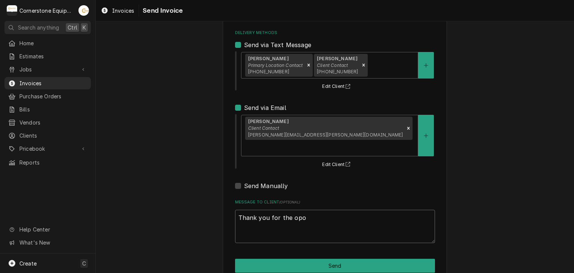
type textarea "Thank you for the op"
type textarea "x"
type textarea "Thank you for the opp"
type textarea "x"
type textarea "Thank you for the oppo"
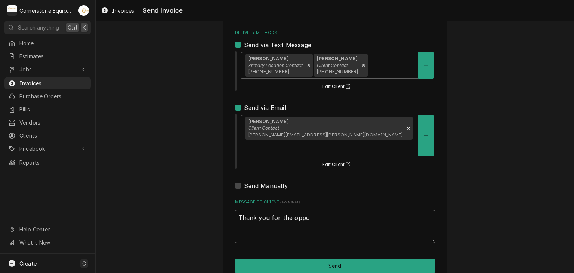
type textarea "x"
type textarea "Thank you for the oppor"
type textarea "x"
type textarea "Thank you for the opport"
type textarea "x"
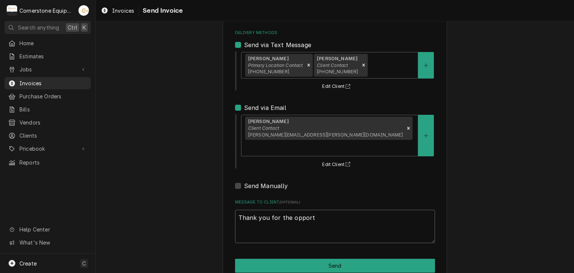
type textarea "Thank you for the opportu"
type textarea "x"
type textarea "Thank you for the opportun"
type textarea "x"
type textarea "Thank you for the opportuni"
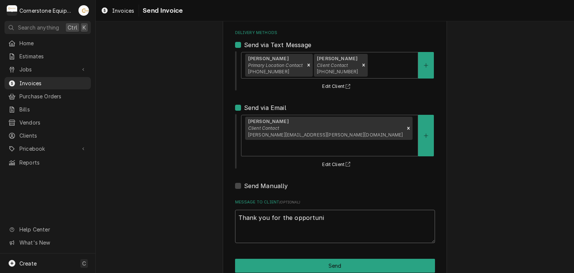
type textarea "x"
type textarea "Thank you for the opportunit"
type textarea "x"
type textarea "Thank you for the opportunity"
type textarea "x"
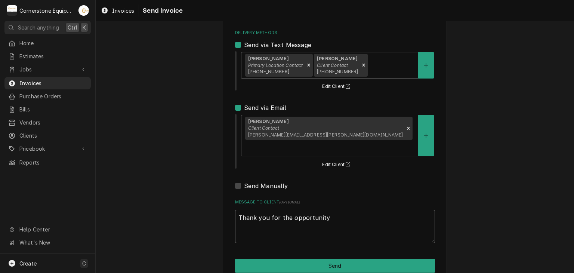
type textarea "Thank you for the opportunity"
type textarea "x"
type textarea "Thank you for the opportunity t"
type textarea "x"
type textarea "Thank you for the opportunity to"
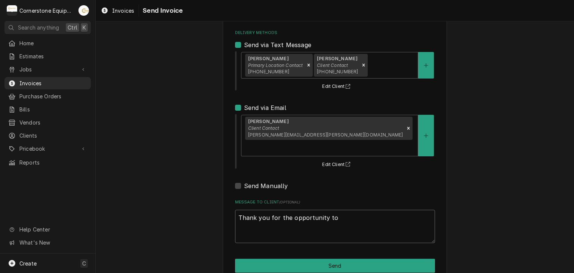
type textarea "x"
type textarea "Thank you for the opportunity to"
type textarea "x"
type textarea "Thank you for the opportunity to b"
type textarea "x"
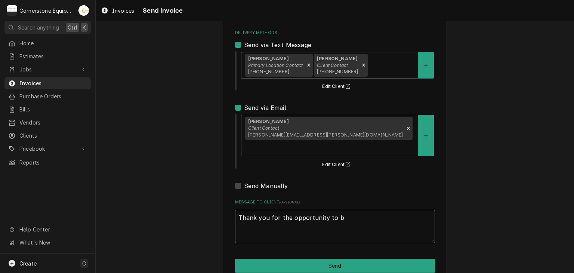
type textarea "Thank you for the opportunity to be"
type textarea "x"
type textarea "Thank you for the opportunity to be"
type textarea "x"
type textarea "Thank you for the opportunity to be o"
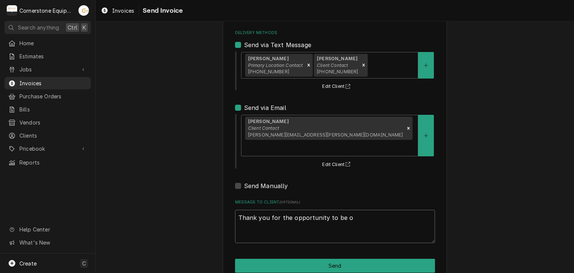
type textarea "x"
type textarea "Thank you for the opportunity to be of"
type textarea "x"
type textarea "Thank you for the opportunity to be of"
type textarea "x"
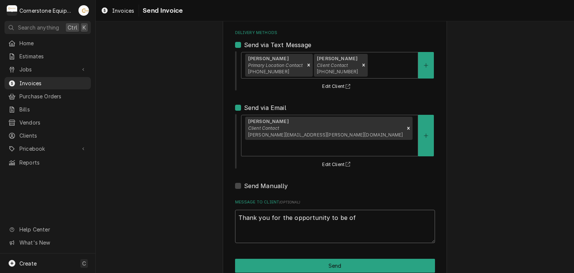
type textarea "Thank you for the opportunity to be of s"
type textarea "x"
type textarea "Thank you for the opportunity to be of se"
type textarea "x"
type textarea "Thank you for the opportunity to be of ser"
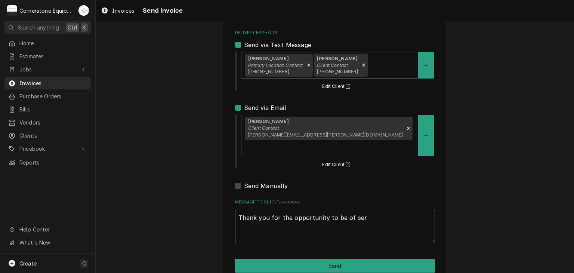
type textarea "x"
type textarea "Thank you for the opportunity to be of serv"
type textarea "x"
type textarea "Thank you for the opportunity to be of servi"
type textarea "x"
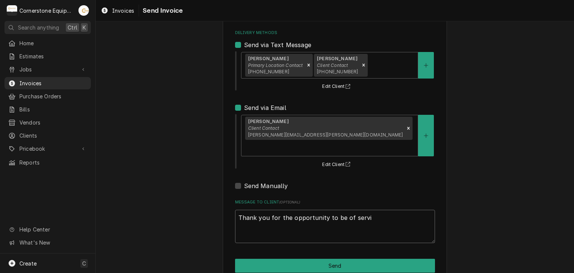
type textarea "Thank you for the opportunity to be of servic"
type textarea "x"
type textarea "Thank you for the opportunity to be of service"
type textarea "x"
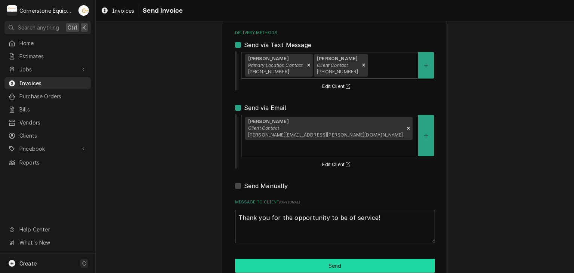
type textarea "Thank you for the opportunity to be of service!"
click at [315, 258] on button "Send" at bounding box center [335, 265] width 200 height 14
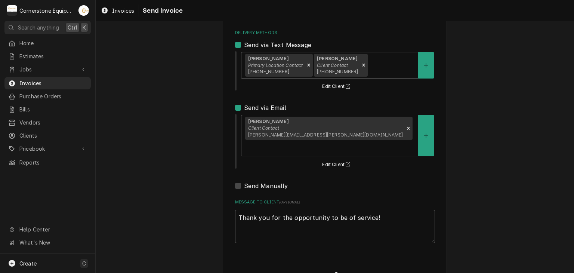
type textarea "x"
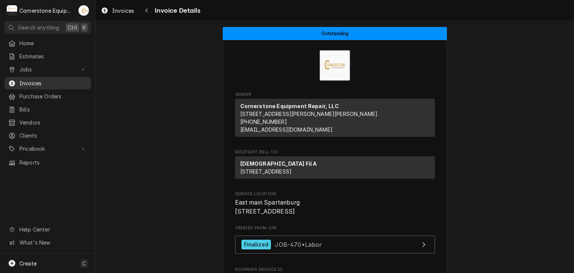
click at [33, 83] on span "Invoices" at bounding box center [53, 83] width 68 height 8
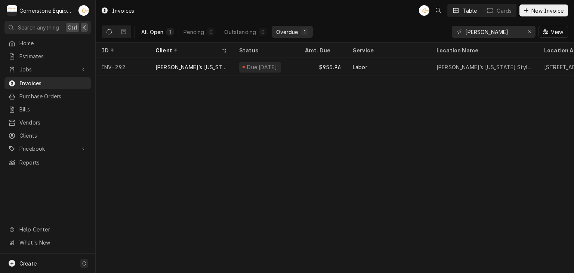
click at [160, 32] on div "All Open" at bounding box center [152, 32] width 22 height 8
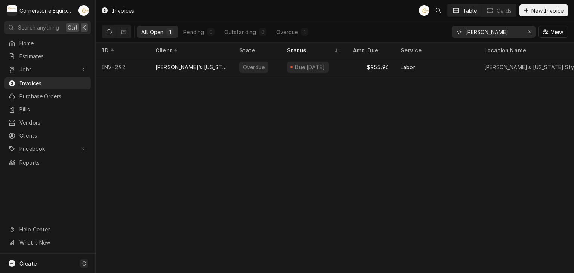
click at [503, 31] on input "[PERSON_NAME]" at bounding box center [493, 32] width 56 height 12
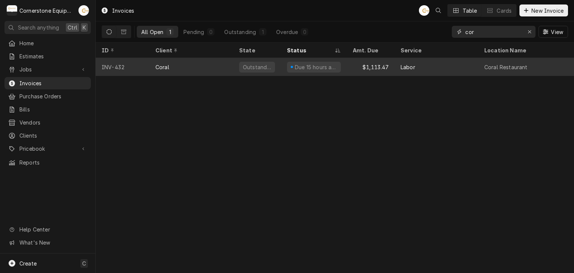
type input "cor"
click at [220, 67] on div "Coral" at bounding box center [191, 67] width 84 height 18
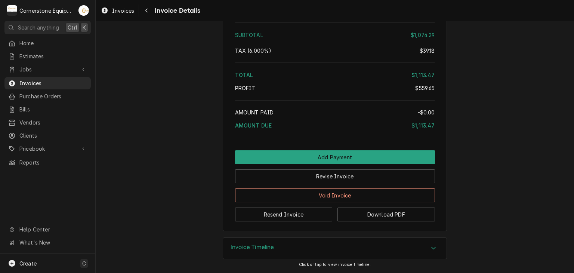
scroll to position [1850, 0]
click at [28, 47] on link "Home" at bounding box center [47, 43] width 86 height 12
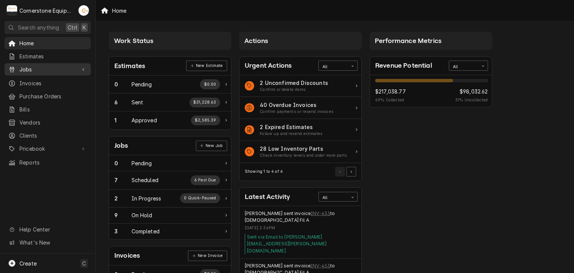
click at [28, 68] on span "Jobs" at bounding box center [47, 69] width 56 height 8
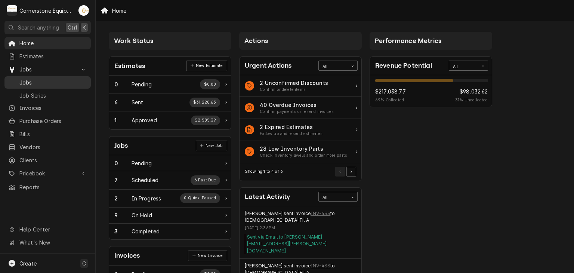
click at [28, 79] on span "Jobs" at bounding box center [53, 82] width 68 height 8
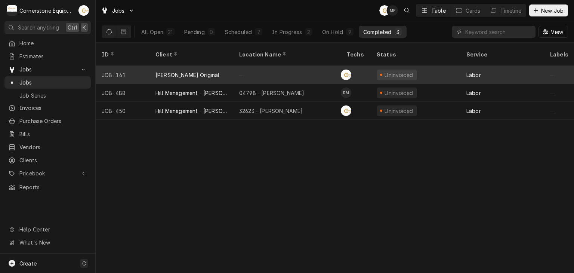
click at [205, 66] on div "Gregory’s Original" at bounding box center [191, 75] width 84 height 18
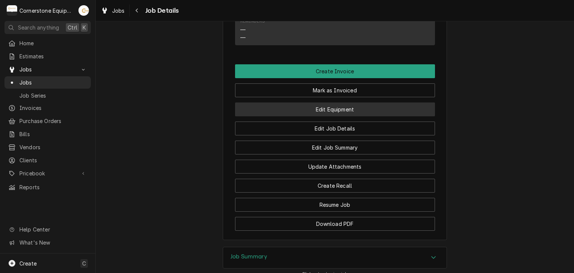
scroll to position [448, 0]
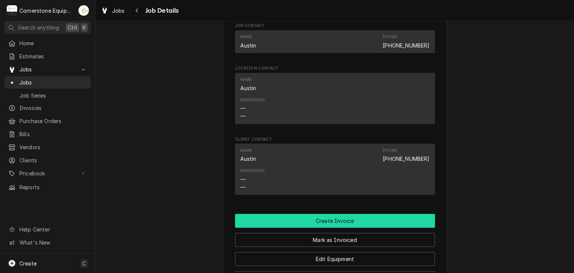
click at [340, 227] on button "Create Invoice" at bounding box center [335, 221] width 200 height 14
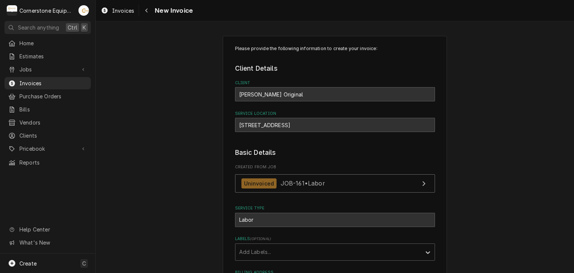
click at [498, 114] on div "Please provide the following information to create your invoice: Client Details…" at bounding box center [335, 241] width 478 height 425
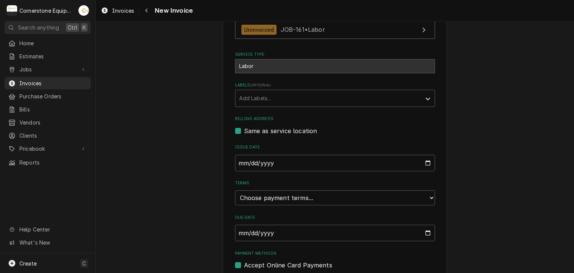
scroll to position [180, 0]
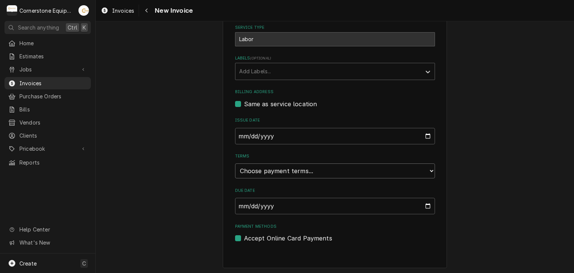
click at [253, 169] on select "Choose payment terms... Same Day Net 7 Net 14 Net 21 Net 30 Net 45 Net 60 Net 90" at bounding box center [335, 170] width 200 height 15
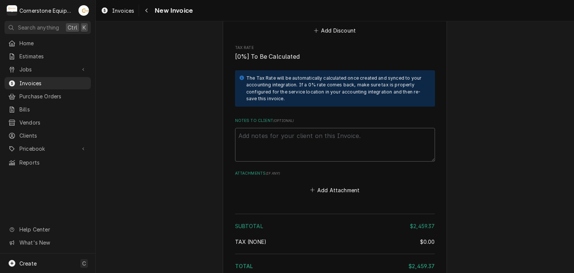
scroll to position [1934, 0]
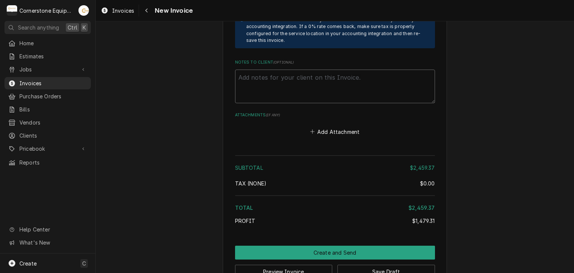
click at [280, 69] on textarea "Notes to Client ( optional )" at bounding box center [335, 86] width 200 height 34
paste textarea "INVOICE APPROVAL AND PAYMENT TERMS All invoices are due upon receipt unless oth…"
type textarea "x"
type textarea "INVOICE APPROVAL AND PAYMENT TERMS All invoices are due upon receipt unless oth…"
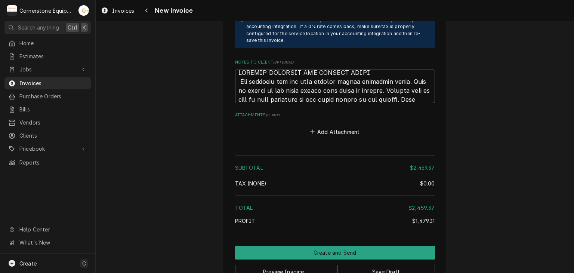
scroll to position [2065, 0]
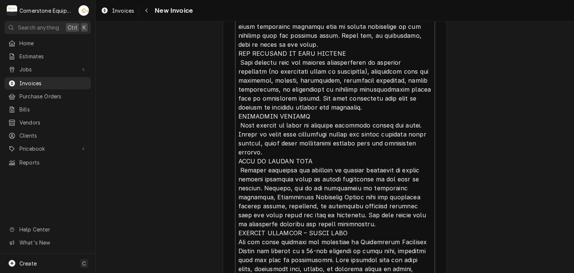
type textarea "x"
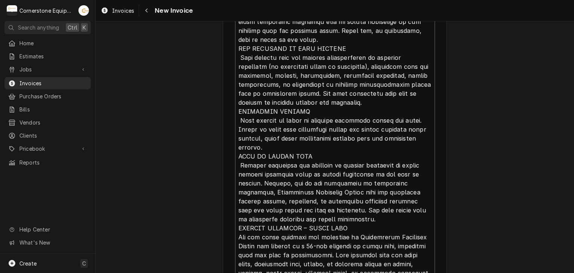
scroll to position [0, 0]
type textarea "INVOICE APPROVAL AND PAYMENT TERMS All invoices are due upon receipt unless oth…"
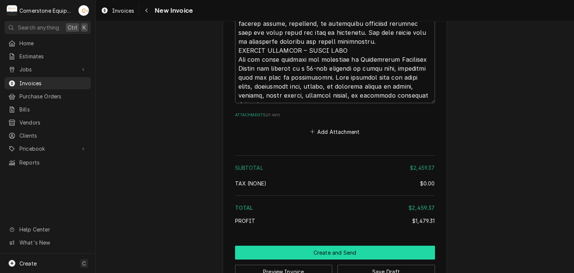
click at [345, 245] on button "Create and Send" at bounding box center [335, 252] width 200 height 14
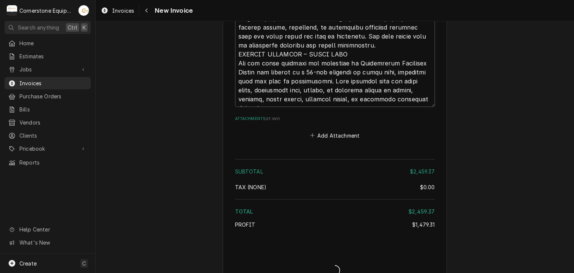
type textarea "x"
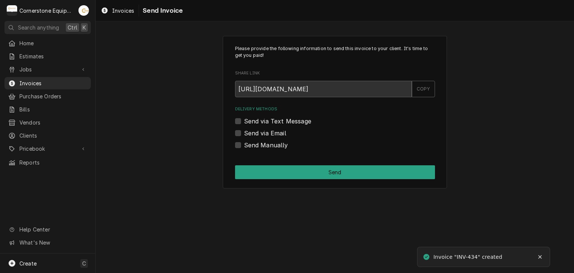
click at [251, 123] on label "Send via Text Message" at bounding box center [277, 121] width 67 height 9
click at [251, 123] on input "Send via Text Message" at bounding box center [344, 125] width 200 height 16
checkbox input "true"
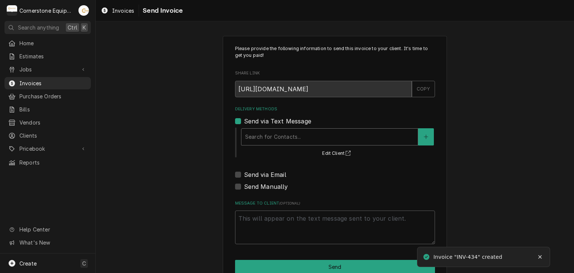
click at [254, 138] on div "Delivery Methods" at bounding box center [329, 136] width 169 height 13
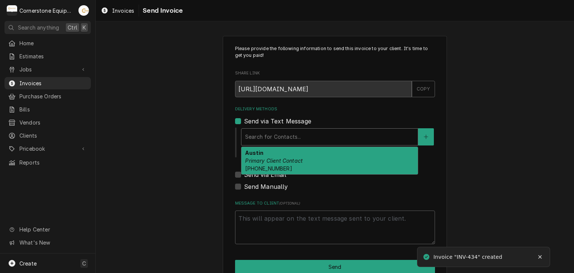
click at [258, 165] on span "(704) 477-2087" at bounding box center [268, 168] width 47 height 6
type textarea "x"
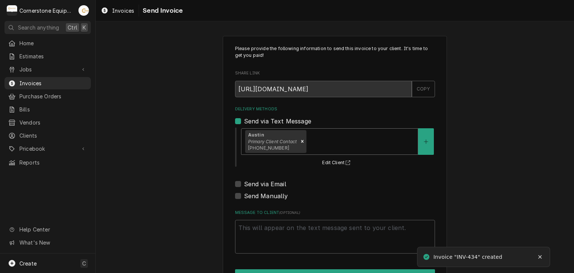
click at [255, 181] on label "Send via Email" at bounding box center [265, 183] width 42 height 9
click at [255, 181] on input "Send via Email" at bounding box center [344, 187] width 200 height 16
checkbox input "true"
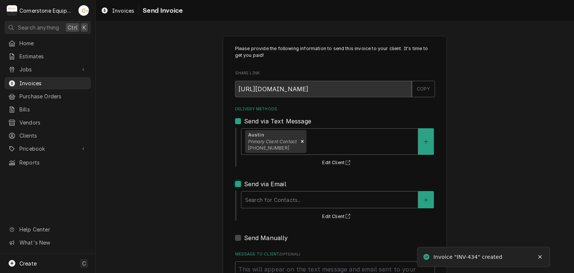
type textarea "x"
click at [255, 199] on div "Delivery Methods" at bounding box center [329, 199] width 169 height 13
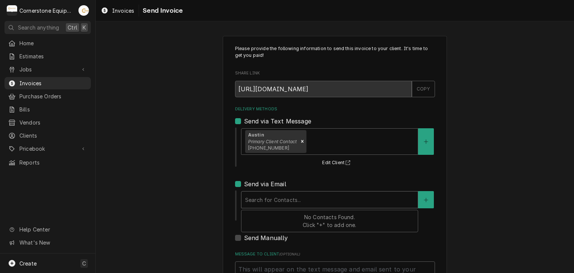
click at [263, 191] on div "Search for Contacts..." at bounding box center [329, 199] width 176 height 16
click at [253, 139] on em "Primary Client Contact" at bounding box center [272, 142] width 49 height 6
click at [238, 122] on div "Send via Text Message" at bounding box center [335, 121] width 200 height 9
click at [244, 122] on label "Send via Text Message" at bounding box center [277, 121] width 67 height 9
click at [244, 122] on input "Send via Text Message" at bounding box center [344, 125] width 200 height 16
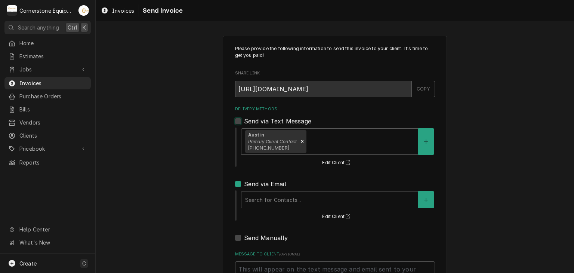
checkbox input "false"
type textarea "x"
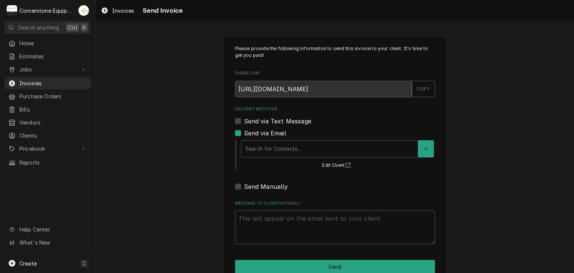
click at [244, 134] on label "Send via Email" at bounding box center [265, 132] width 42 height 9
click at [244, 134] on input "Send via Email" at bounding box center [344, 136] width 200 height 16
checkbox input "false"
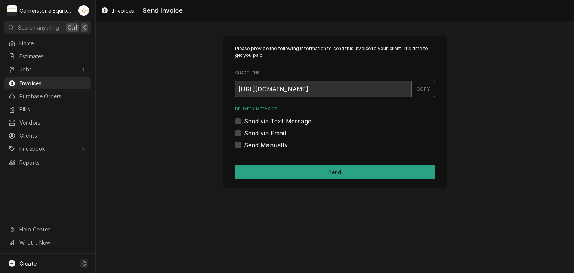
click at [249, 144] on label "Send Manually" at bounding box center [266, 144] width 44 height 9
click at [249, 144] on input "Send Manually" at bounding box center [344, 148] width 200 height 16
checkbox input "true"
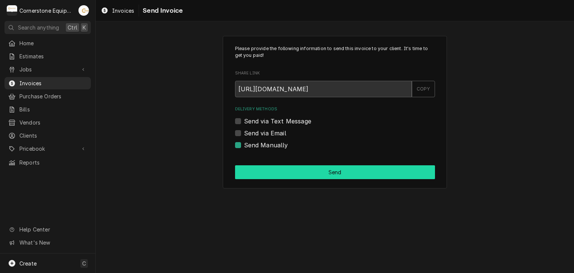
click at [270, 167] on button "Send" at bounding box center [335, 172] width 200 height 14
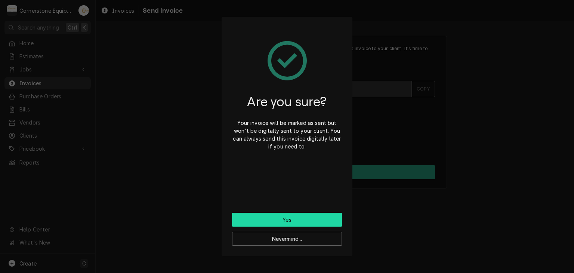
click at [290, 218] on button "Yes" at bounding box center [287, 220] width 110 height 14
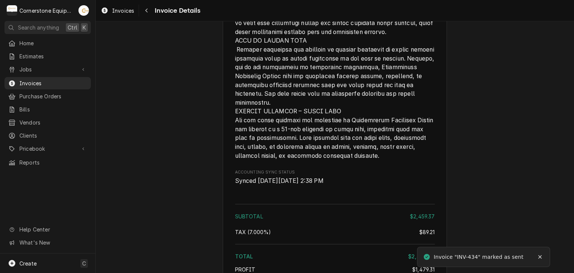
scroll to position [2019, 0]
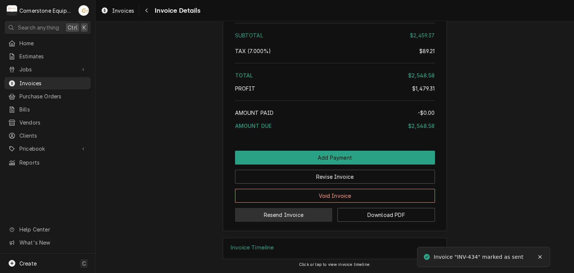
click at [271, 218] on button "Resend Invoice" at bounding box center [283, 215] width 97 height 14
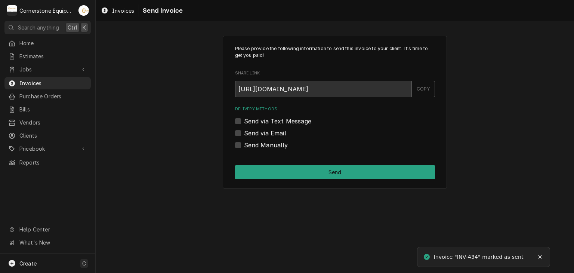
click at [252, 120] on label "Send via Text Message" at bounding box center [277, 121] width 67 height 9
click at [252, 120] on input "Send via Text Message" at bounding box center [344, 125] width 200 height 16
checkbox input "true"
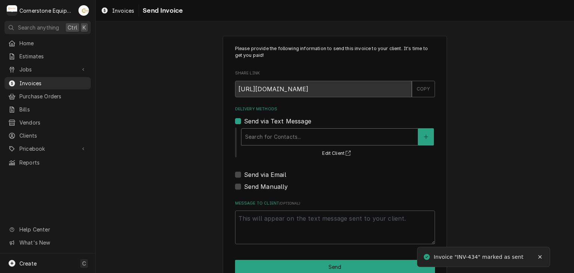
click at [255, 132] on div "Delivery Methods" at bounding box center [329, 136] width 169 height 13
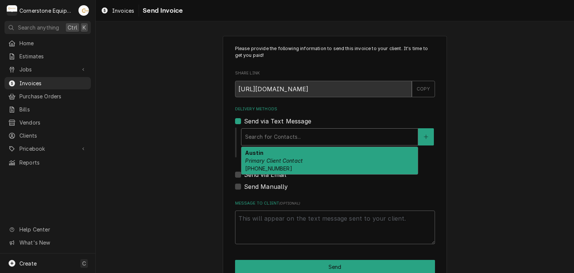
click at [260, 154] on div "Austin Primary Client Contact (704) 477-2087" at bounding box center [329, 160] width 176 height 27
type textarea "x"
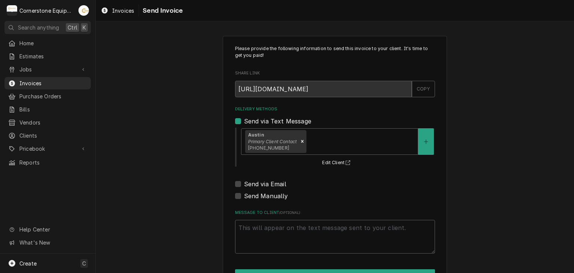
click at [261, 183] on label "Send via Email" at bounding box center [265, 183] width 42 height 9
click at [261, 183] on input "Send via Email" at bounding box center [344, 187] width 200 height 16
checkbox input "true"
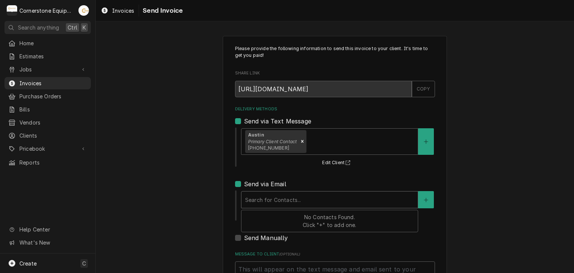
click at [263, 207] on div "Search for Contacts..." at bounding box center [329, 199] width 176 height 16
click at [287, 220] on div "No Contacts Found. Click "+" to add one." at bounding box center [329, 221] width 176 height 22
click at [182, 176] on div "Please provide the following information to send this invoice to your client. I…" at bounding box center [335, 184] width 478 height 311
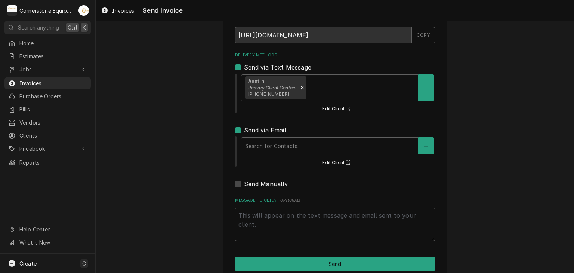
scroll to position [67, 0]
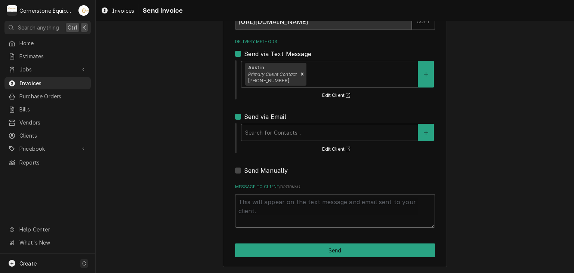
click at [288, 200] on textarea "Message to Client ( optional )" at bounding box center [335, 211] width 200 height 34
type textarea "x"
type textarea "T"
type textarea "x"
type textarea "Th"
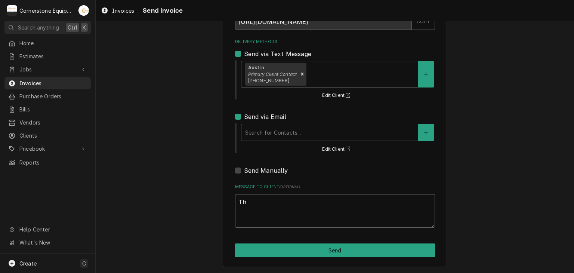
type textarea "x"
type textarea "Tha"
type textarea "x"
type textarea "Than"
type textarea "x"
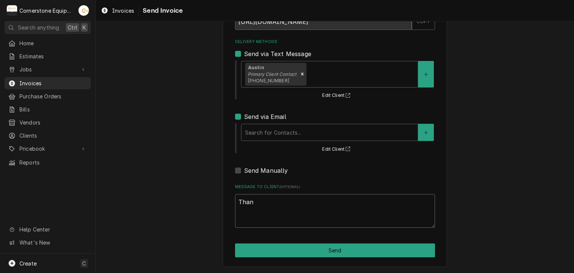
type textarea "Thank"
type textarea "x"
type textarea "Thank"
type textarea "x"
type textarea "Thank y"
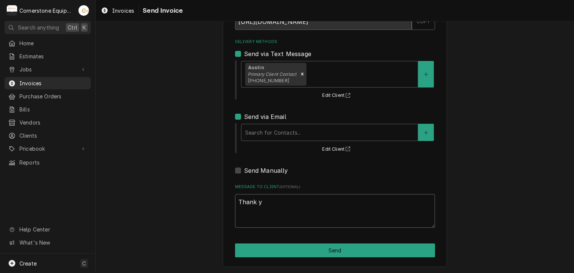
type textarea "x"
type textarea "Thank yo"
type textarea "x"
type textarea "Thank you"
type textarea "x"
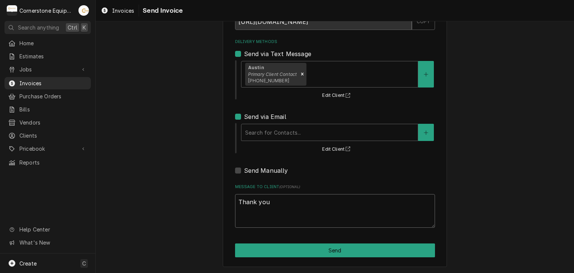
type textarea "Thank you"
type textarea "x"
type textarea "Thank you f"
type textarea "x"
type textarea "Thank you for"
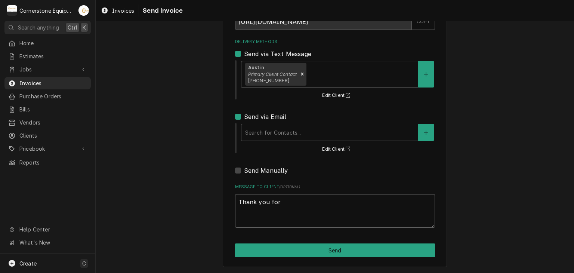
type textarea "x"
type textarea "Thank you for"
type textarea "x"
type textarea "Thank you for t"
type textarea "x"
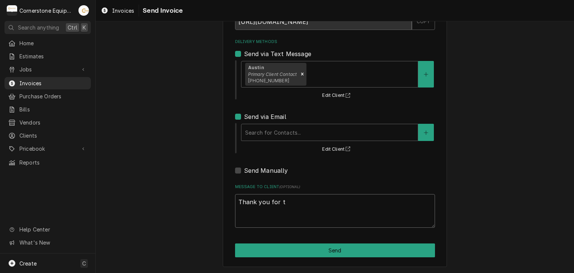
type textarea "Thank you for th"
type textarea "x"
type textarea "Thank you for the"
type textarea "x"
type textarea "Thank you for the"
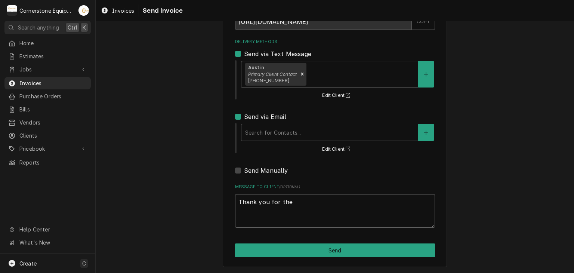
type textarea "x"
type textarea "Thank you for the o"
type textarea "x"
type textarea "Thank you for the op"
type textarea "x"
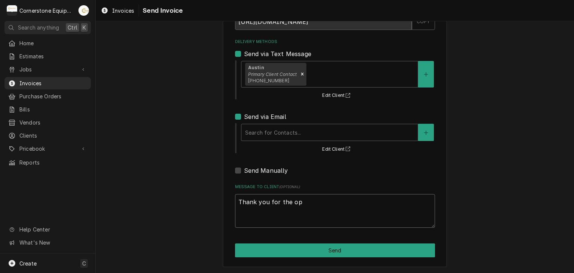
type textarea "Thank you for the opp"
type textarea "x"
type textarea "Thank you for the oppo"
type textarea "x"
type textarea "Thank you for the oppor"
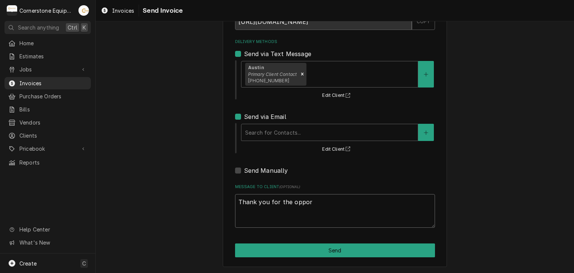
type textarea "x"
type textarea "Thank you for the opport"
type textarea "x"
type textarea "Thank you for the opportu"
type textarea "x"
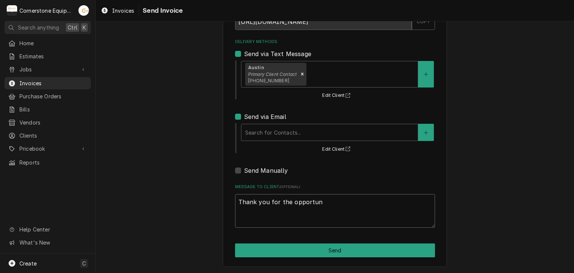
type textarea "Thank you for the opportuni"
type textarea "x"
type textarea "Thank you for the opportunit"
type textarea "x"
type textarea "Thank you for the opportunity"
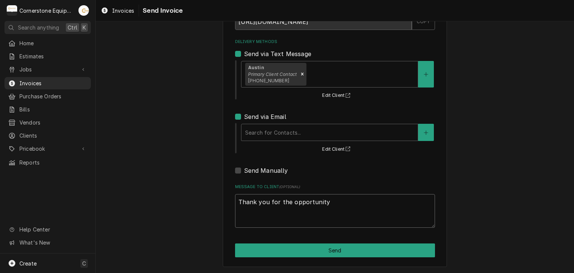
type textarea "x"
type textarea "Thank you for the opportunity"
type textarea "x"
type textarea "Thank you for the opportunity t"
type textarea "x"
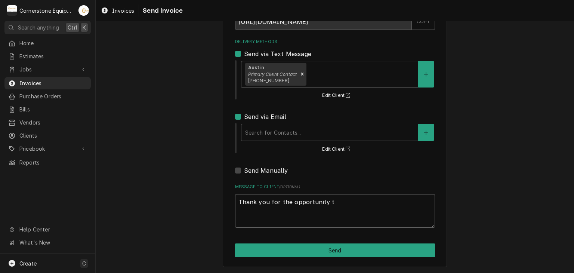
type textarea "Thank you for the opportunity to"
type textarea "x"
type textarea "Thank you for the opportunity to"
type textarea "x"
type textarea "Thank you for the opportunity to b"
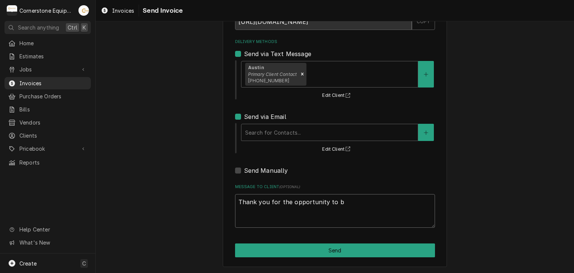
type textarea "x"
type textarea "Thank you for the opportunity to be"
type textarea "x"
type textarea "Thank you for the opportunity to be"
type textarea "x"
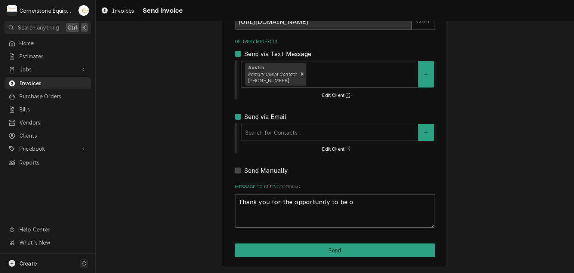
type textarea "Thank you for the opportunity to be of"
type textarea "x"
type textarea "Thank you for the opportunity to be of"
type textarea "x"
type textarea "Thank you for the opportunity to be of s"
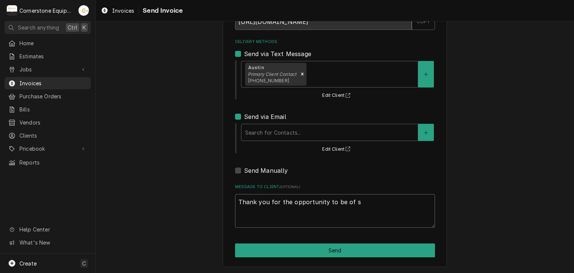
type textarea "x"
type textarea "Thank you for the opportunity to be of se"
type textarea "x"
type textarea "Thank you for the opportunity to be of ser"
type textarea "x"
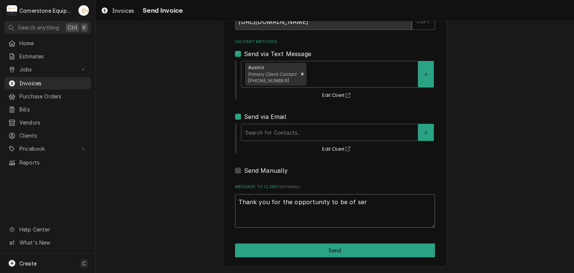
type textarea "Thank you for the opportunity to be of serv"
type textarea "x"
type textarea "Thank you for the opportunity to be of servi"
type textarea "x"
type textarea "Thank you for the opportunity to be of servic"
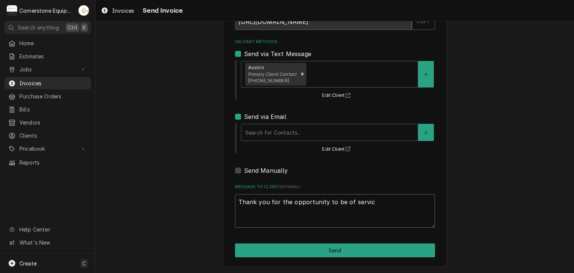
type textarea "x"
type textarea "Thank you for the opportunity to be of service"
type textarea "x"
click at [288, 200] on textarea "Thank you for the opportunity to be of service!" at bounding box center [335, 211] width 200 height 34
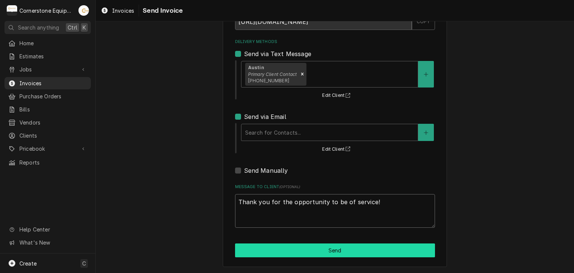
type textarea "Thank you for the opportunity to be of service!"
click at [318, 248] on button "Send" at bounding box center [335, 250] width 200 height 14
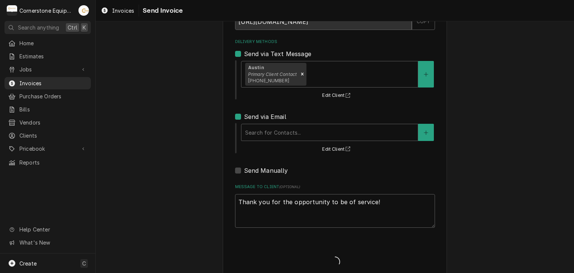
type textarea "x"
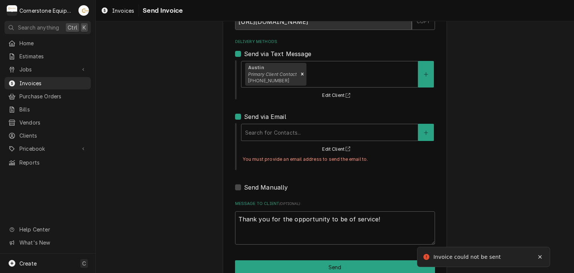
scroll to position [79, 0]
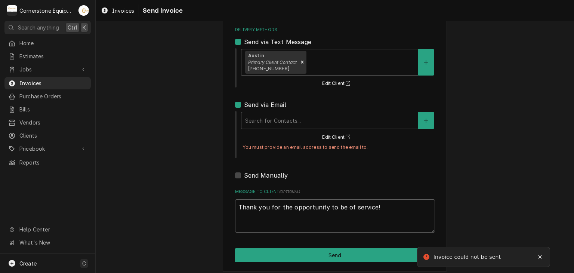
click at [244, 105] on label "Send via Email" at bounding box center [265, 104] width 42 height 9
click at [244, 105] on input "Send via Email" at bounding box center [344, 108] width 200 height 16
checkbox input "false"
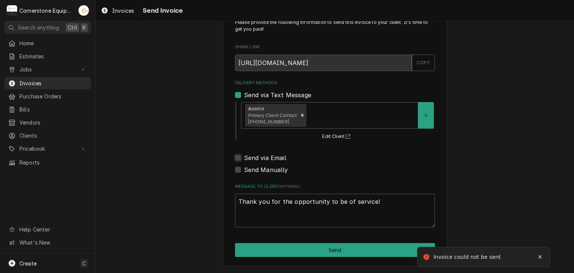
scroll to position [25, 0]
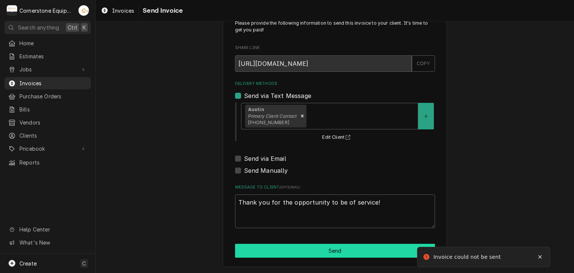
click at [300, 251] on button "Send" at bounding box center [335, 251] width 200 height 14
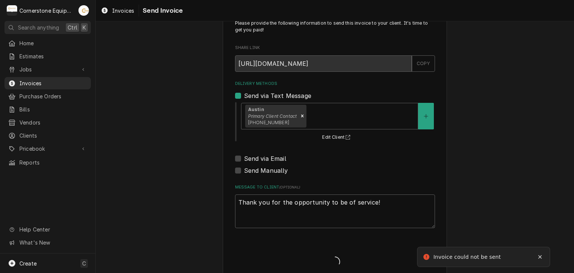
type textarea "x"
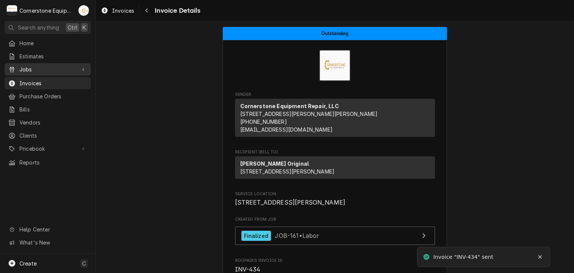
click at [40, 71] on div "Jobs" at bounding box center [47, 69] width 83 height 9
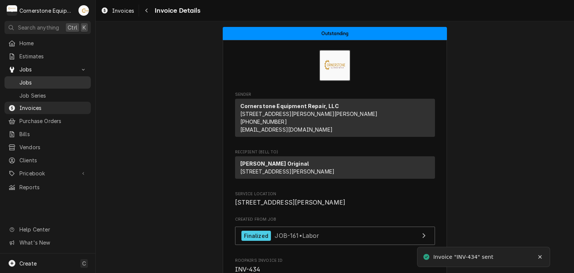
click at [38, 78] on span "Jobs" at bounding box center [53, 82] width 68 height 8
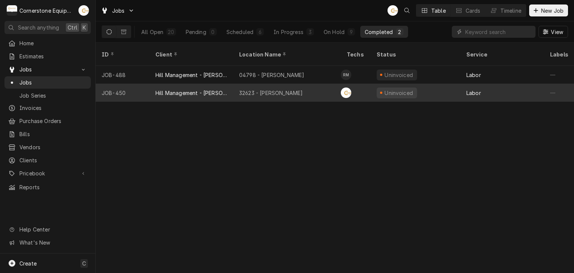
click at [166, 89] on div "Hill Management - [PERSON_NAME]" at bounding box center [191, 93] width 72 height 8
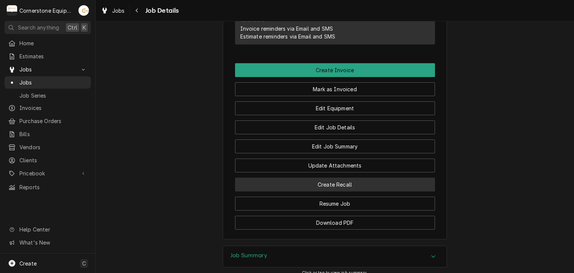
scroll to position [448, 0]
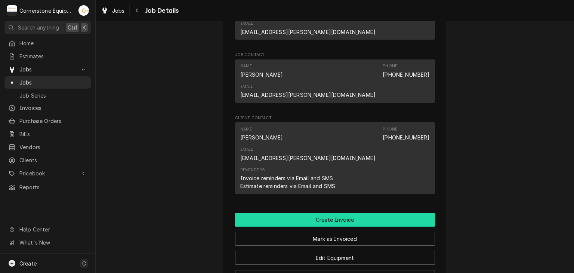
click at [322, 213] on button "Create Invoice" at bounding box center [335, 220] width 200 height 14
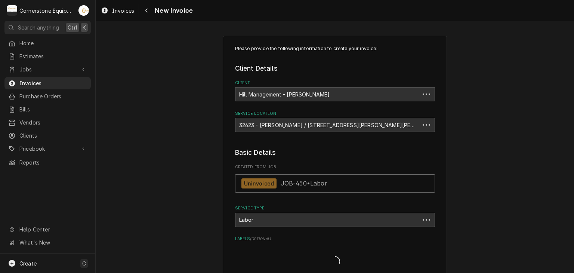
type textarea "x"
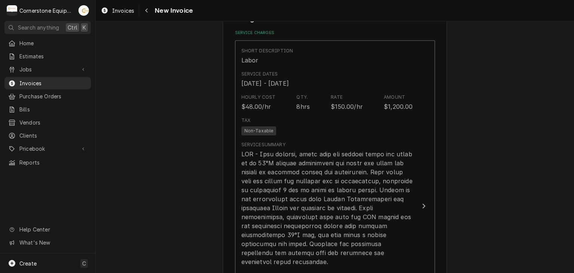
scroll to position [448, 0]
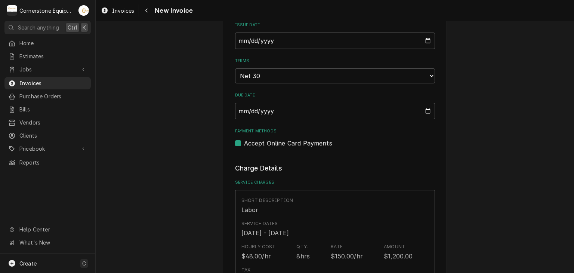
click at [290, 139] on label "Accept Online Card Payments" at bounding box center [288, 143] width 88 height 9
click at [290, 139] on input "Payment Methods" at bounding box center [344, 147] width 200 height 16
checkbox input "false"
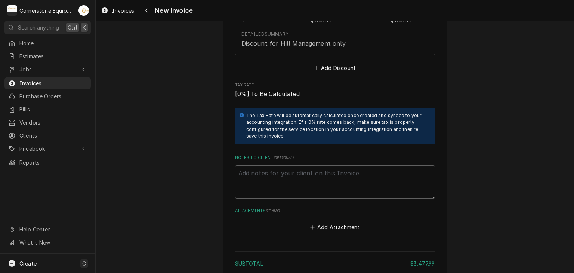
scroll to position [2196, 0]
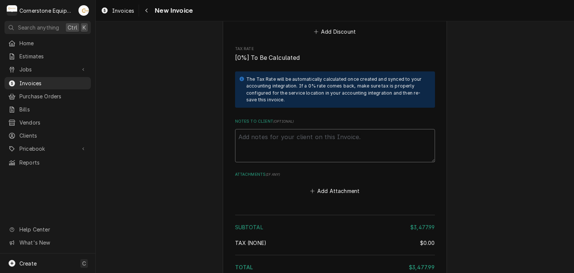
click at [235, 129] on textarea "Notes to Client ( optional )" at bounding box center [335, 146] width 200 height 34
paste textarea "INVOICE APPROVAL AND PAYMENT TERMS All invoices are due upon receipt unless oth…"
type textarea "x"
type textarea "INVOICE APPROVAL AND PAYMENT TERMS All invoices are due upon receipt unless oth…"
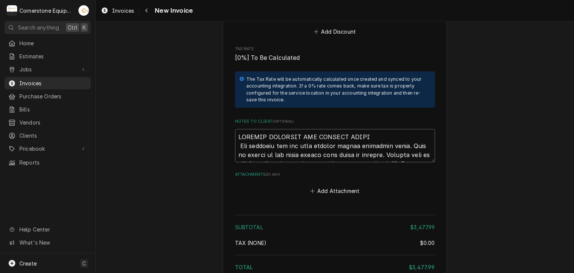
scroll to position [2387, 0]
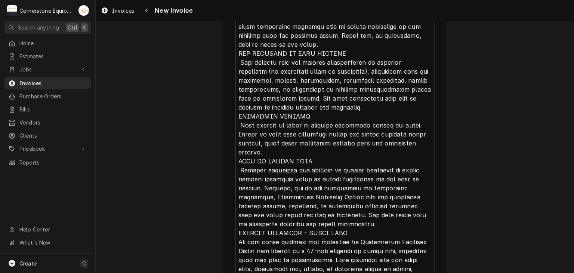
type textarea "x"
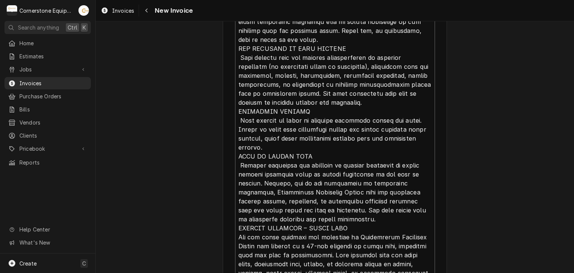
scroll to position [0, 0]
type textarea "INVOICE APPROVAL AND PAYMENT TERMS All invoices are due upon receipt unless oth…"
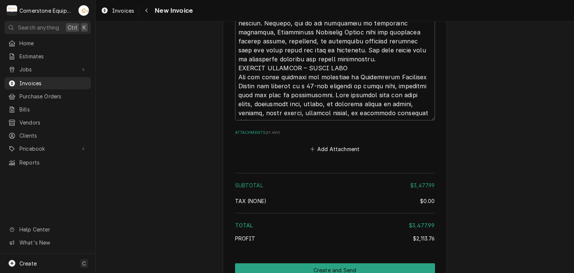
scroll to position [2569, 0]
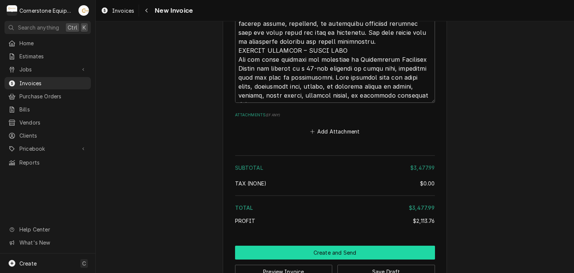
click at [321, 245] on button "Create and Send" at bounding box center [335, 252] width 200 height 14
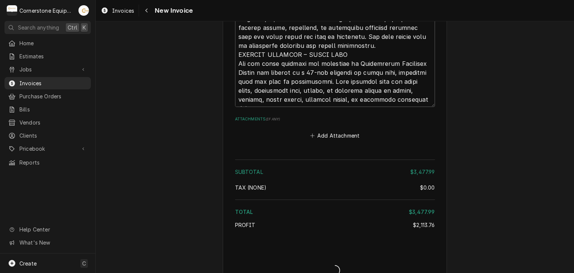
type textarea "x"
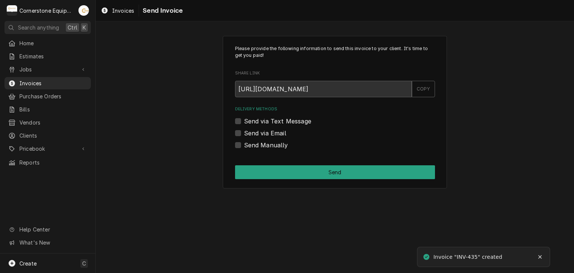
click at [272, 145] on label "Send Manually" at bounding box center [266, 144] width 44 height 9
click at [272, 145] on input "Send Manually" at bounding box center [344, 148] width 200 height 16
checkbox input "true"
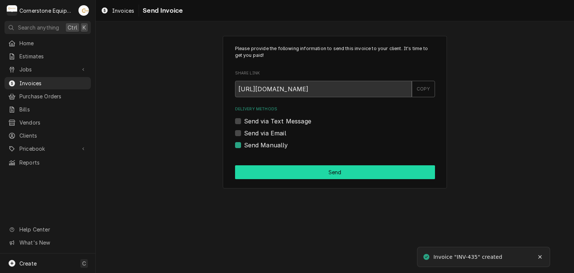
click at [283, 166] on button "Send" at bounding box center [335, 172] width 200 height 14
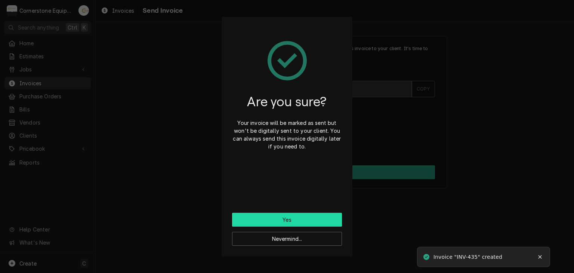
click at [306, 219] on button "Yes" at bounding box center [287, 220] width 110 height 14
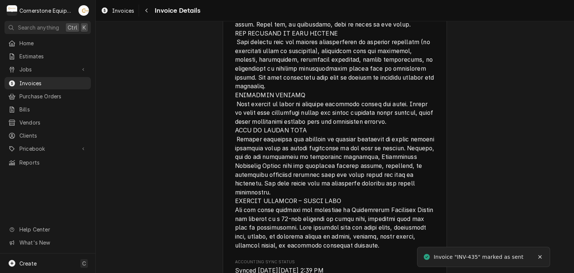
scroll to position [2161, 0]
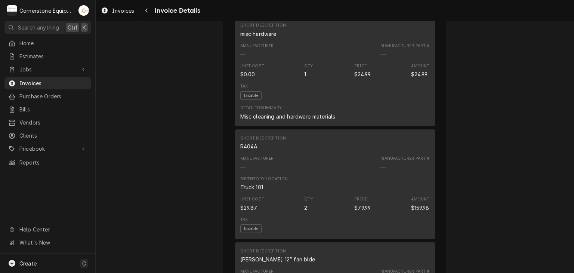
scroll to position [2161, 0]
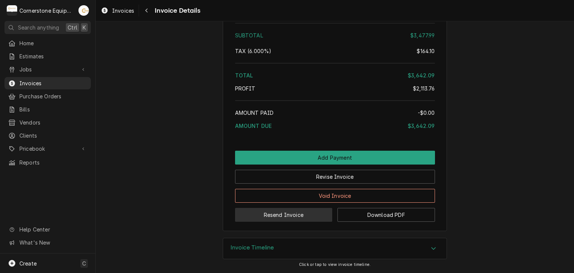
click at [266, 214] on button "Resend Invoice" at bounding box center [283, 215] width 97 height 14
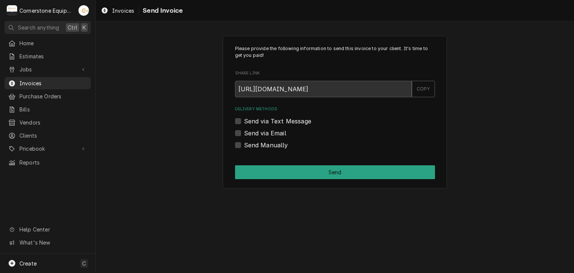
click at [246, 120] on label "Send via Text Message" at bounding box center [277, 121] width 67 height 9
click at [246, 120] on input "Send via Text Message" at bounding box center [344, 125] width 200 height 16
checkbox input "true"
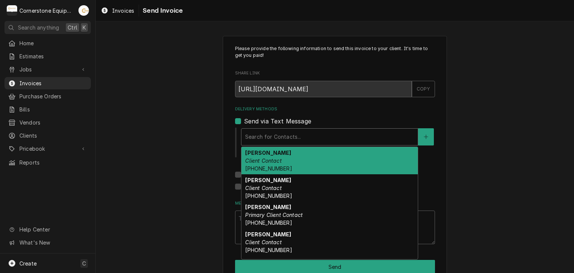
click at [254, 130] on div "Delivery Methods" at bounding box center [329, 136] width 169 height 13
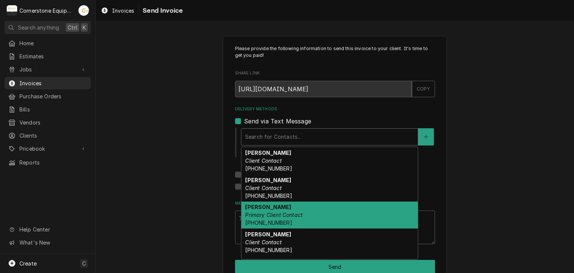
click at [257, 210] on div "[PERSON_NAME] Primary Client Contact [PHONE_NUMBER]" at bounding box center [329, 214] width 176 height 27
type textarea "x"
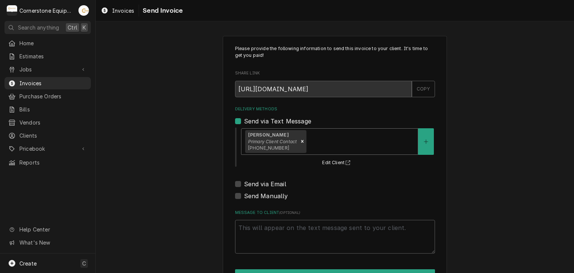
click at [252, 182] on label "Send via Email" at bounding box center [265, 183] width 42 height 9
click at [252, 182] on input "Send via Email" at bounding box center [344, 187] width 200 height 16
checkbox input "true"
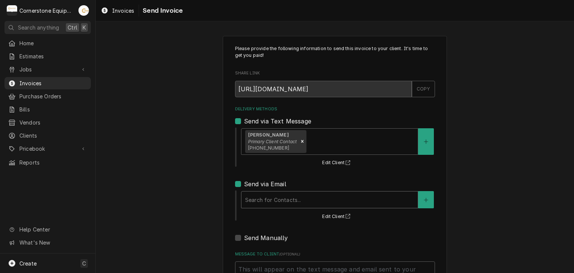
click at [257, 201] on div "Delivery Methods" at bounding box center [329, 199] width 169 height 13
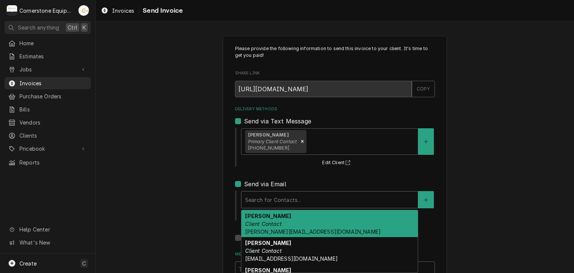
click at [260, 216] on strong "[PERSON_NAME]" at bounding box center [268, 216] width 46 height 6
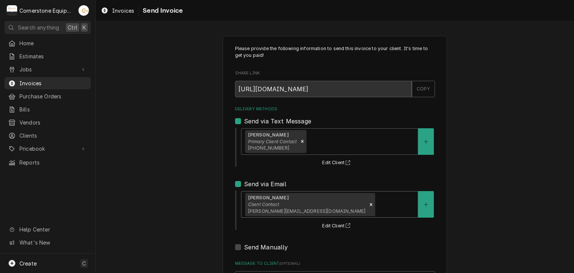
click at [161, 184] on div "Please provide the following information to send this invoice to your client. I…" at bounding box center [335, 189] width 478 height 320
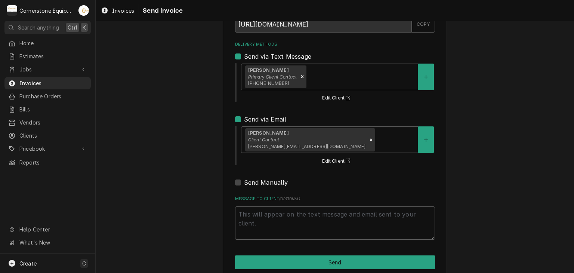
scroll to position [76, 0]
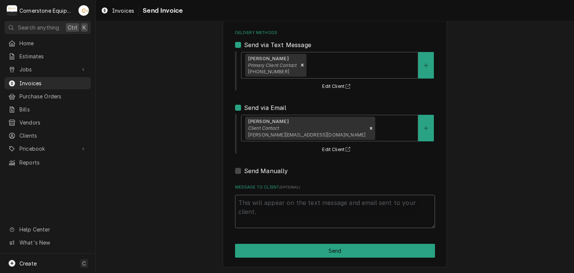
click at [339, 225] on textarea "Message to Client ( optional )" at bounding box center [335, 212] width 200 height 34
type textarea "x"
type textarea "T"
type textarea "x"
type textarea "Th"
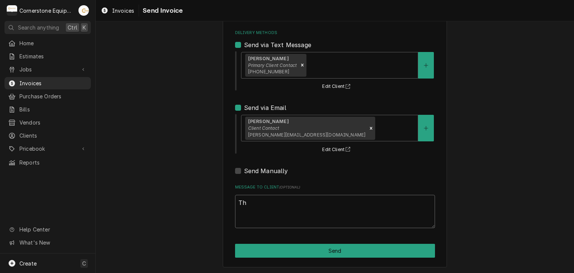
type textarea "x"
type textarea "Tha"
type textarea "x"
type textarea "Than"
type textarea "x"
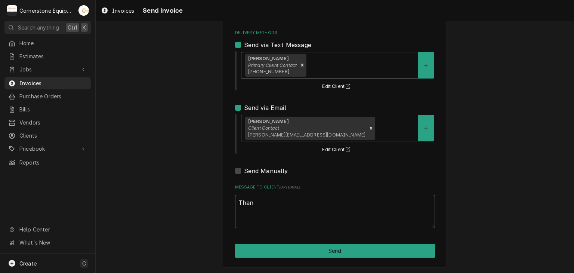
type textarea "Thank"
type textarea "x"
type textarea "Thank"
type textarea "x"
type textarea "Thank y"
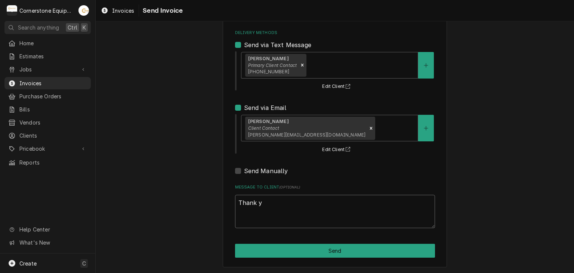
type textarea "x"
type textarea "Thank yo"
type textarea "x"
type textarea "Thank yo"
type textarea "x"
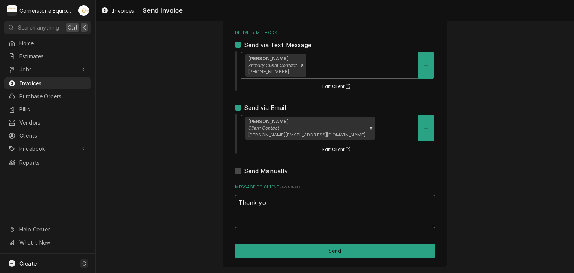
type textarea "Thank yo f"
type textarea "x"
type textarea "Thank yo"
type textarea "x"
type textarea "Thank yo"
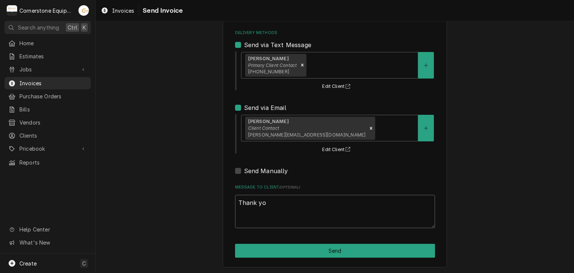
type textarea "x"
type textarea "Thank you"
type textarea "x"
type textarea "Thank you"
type textarea "x"
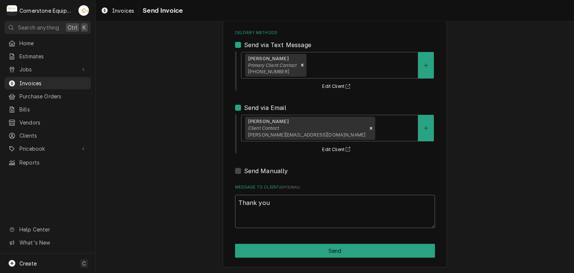
type textarea "Thank you f"
type textarea "x"
type textarea "Thank you fo"
type textarea "x"
type textarea "Thank you for"
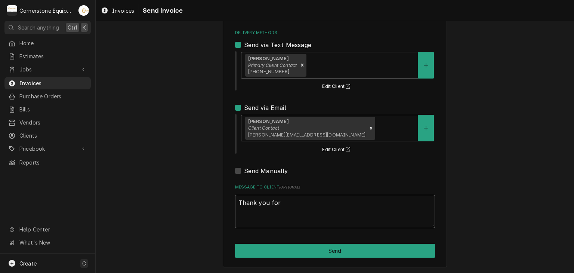
type textarea "x"
type textarea "Thank you for t"
type textarea "x"
type textarea "Thank you for th"
type textarea "x"
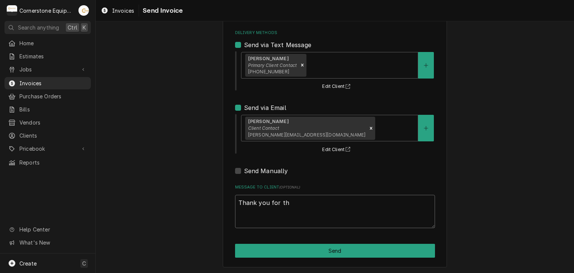
type textarea "Thank you for the"
type textarea "x"
type textarea "Thank you for the"
type textarea "x"
type textarea "Thank you for the o"
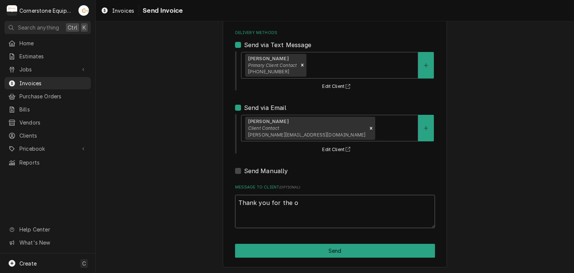
type textarea "x"
type textarea "Thank you for the op"
type textarea "x"
type textarea "Thank you for the opp"
type textarea "x"
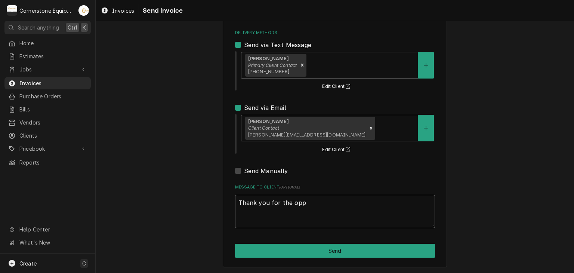
type textarea "Thank you for the oppo"
type textarea "x"
type textarea "Thank you for the oppor"
type textarea "x"
type textarea "Thank you for the opport"
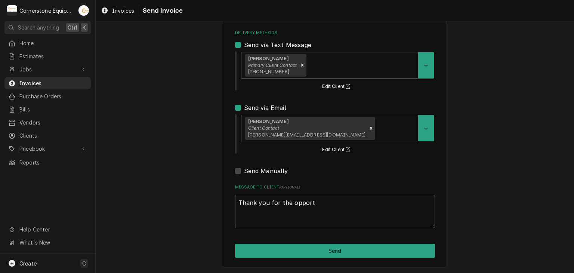
type textarea "x"
type textarea "Thank you for the opportu"
type textarea "x"
type textarea "Thank you for the opportun"
type textarea "x"
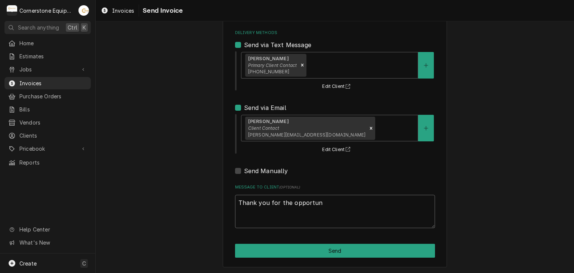
type textarea "Thank you for the opportuni"
type textarea "x"
type textarea "Thank you for the opportunit"
type textarea "x"
type textarea "Thank you for the opportunity"
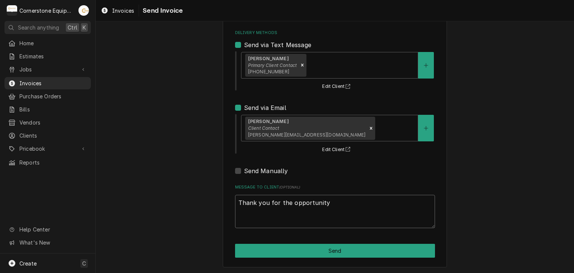
type textarea "x"
type textarea "Thank you for the opportunity"
type textarea "x"
type textarea "Thank you for the opportunity t"
type textarea "x"
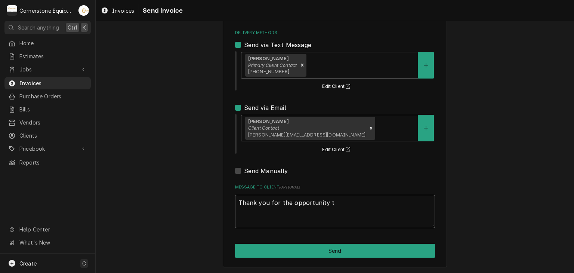
type textarea "Thank you for the opportunity to"
type textarea "x"
type textarea "Thank you for the opportunity to"
type textarea "x"
type textarea "Thank you for the opportunity to b"
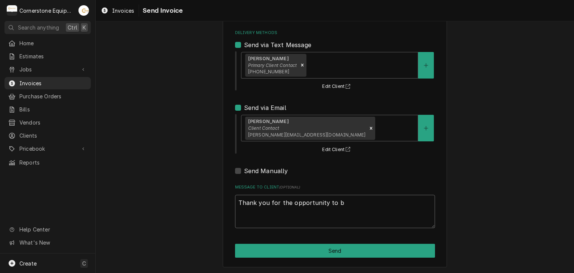
type textarea "x"
type textarea "Thank you for the opportunity to be"
type textarea "x"
type textarea "Thank you for the opportunity to be"
type textarea "x"
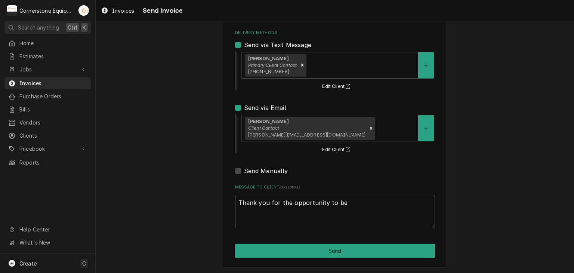
type textarea "Thank you for the opportunity to be o"
type textarea "x"
type textarea "Thank you for the opportunity to be of"
type textarea "x"
type textarea "Thank you for the opportunity to be of"
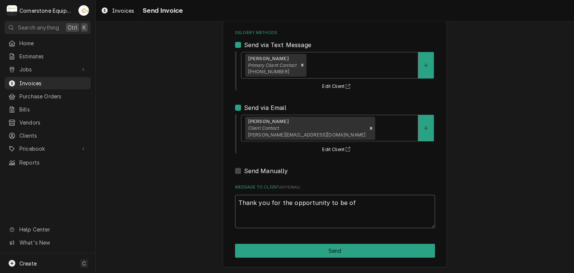
type textarea "x"
type textarea "Thank you for the opportunity to be of s"
type textarea "x"
type textarea "Thank you for the opportunity to be of se"
type textarea "x"
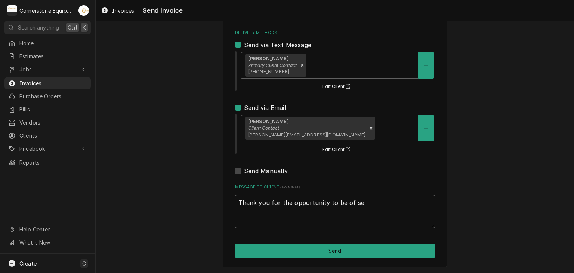
type textarea "Thank you for the opportunity to be of ser"
type textarea "x"
type textarea "Thank you for the opportunity to be of serv"
type textarea "x"
type textarea "Thank you for the opportunity to be of servi"
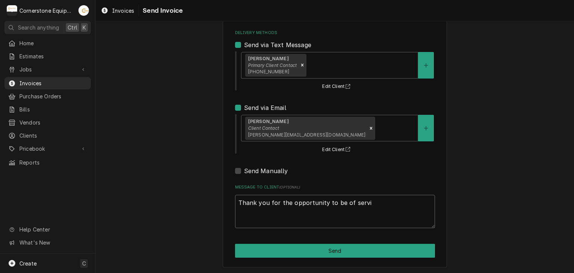
type textarea "x"
type textarea "Thank you for the opportunity to be of servic"
type textarea "x"
type textarea "Thank you for the opportunity to be of service"
type textarea "x"
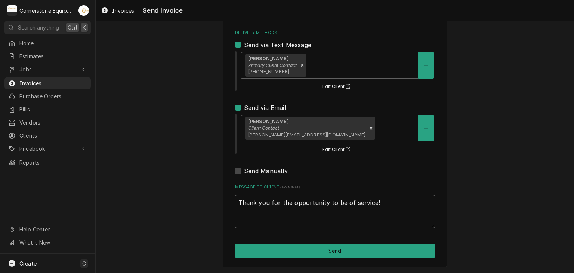
type textarea "Thank you for the opportunity to be of service!"
click at [344, 228] on div "Please provide the following information to send this invoice to your client. I…" at bounding box center [335, 113] width 224 height 307
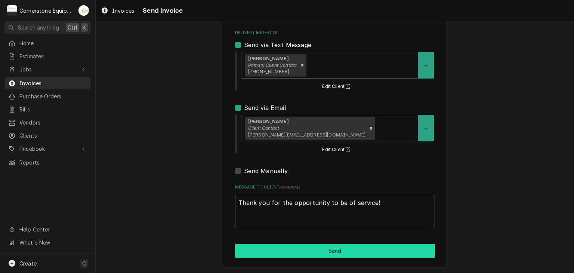
click at [327, 251] on button "Send" at bounding box center [335, 251] width 200 height 14
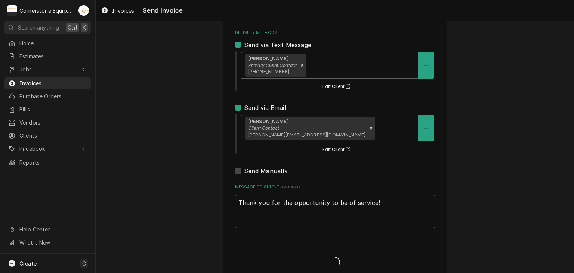
type textarea "x"
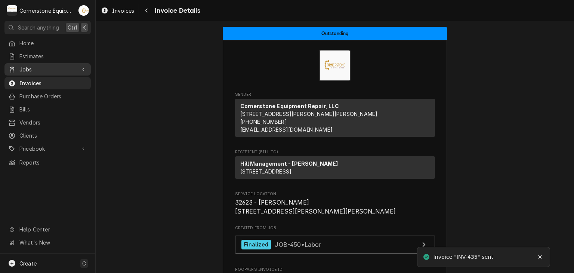
click at [26, 65] on span "Jobs" at bounding box center [47, 69] width 56 height 8
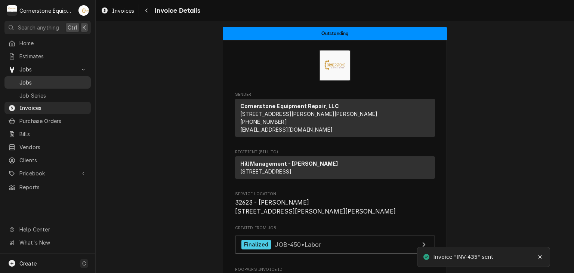
click at [26, 78] on span "Jobs" at bounding box center [53, 82] width 68 height 8
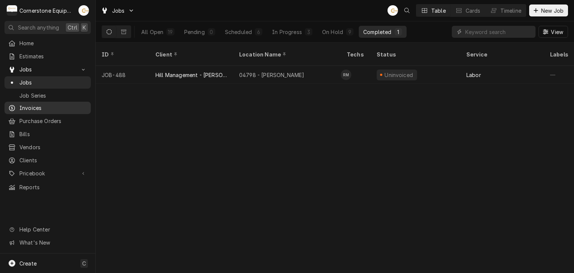
click at [33, 107] on span "Invoices" at bounding box center [53, 108] width 68 height 8
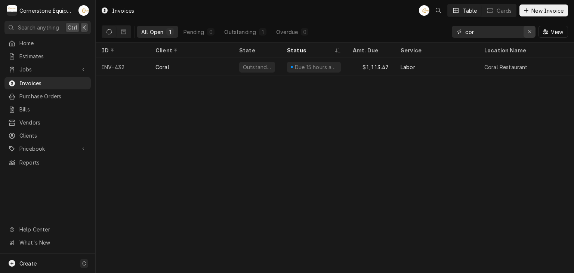
click at [527, 32] on icon "Erase input" at bounding box center [529, 31] width 4 height 5
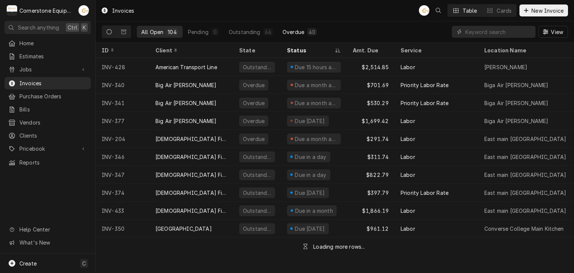
click at [314, 29] on button "Overdue 40" at bounding box center [299, 32] width 43 height 12
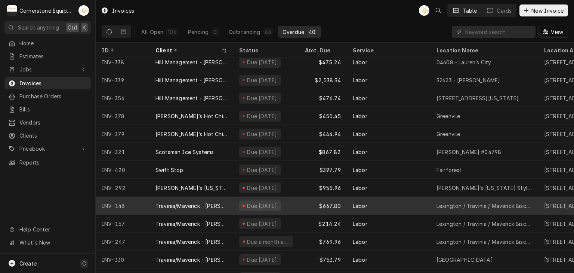
scroll to position [507, 0]
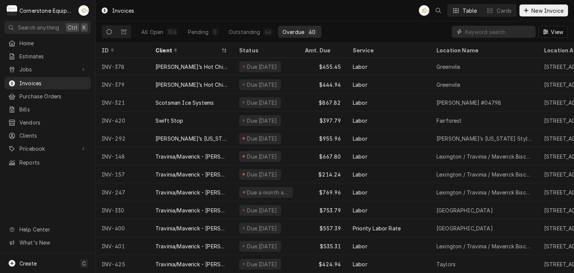
click at [499, 30] on input "Dynamic Content Wrapper" at bounding box center [498, 32] width 66 height 12
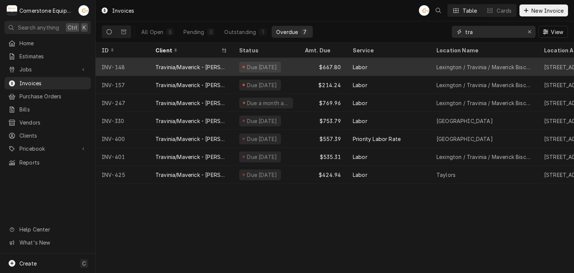
type input "tra"
